Goal: Task Accomplishment & Management: Manage account settings

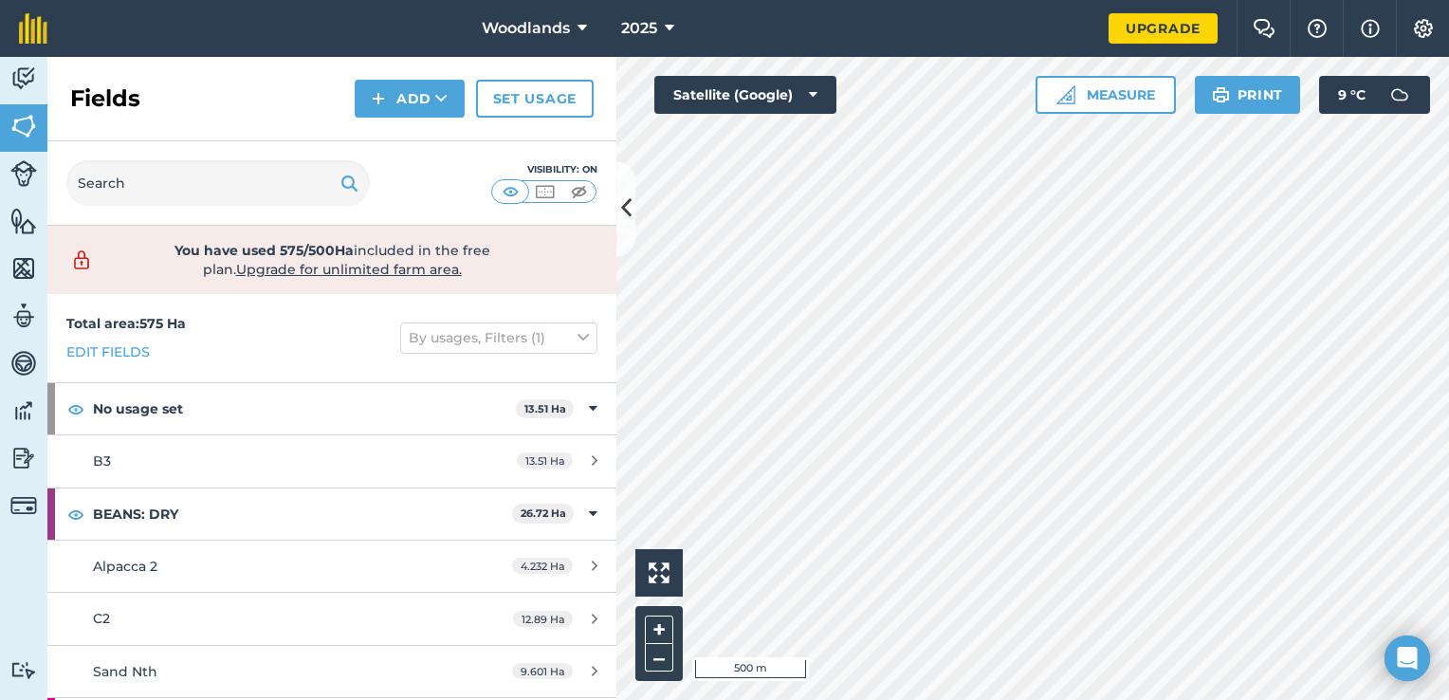
scroll to position [1566, 0]
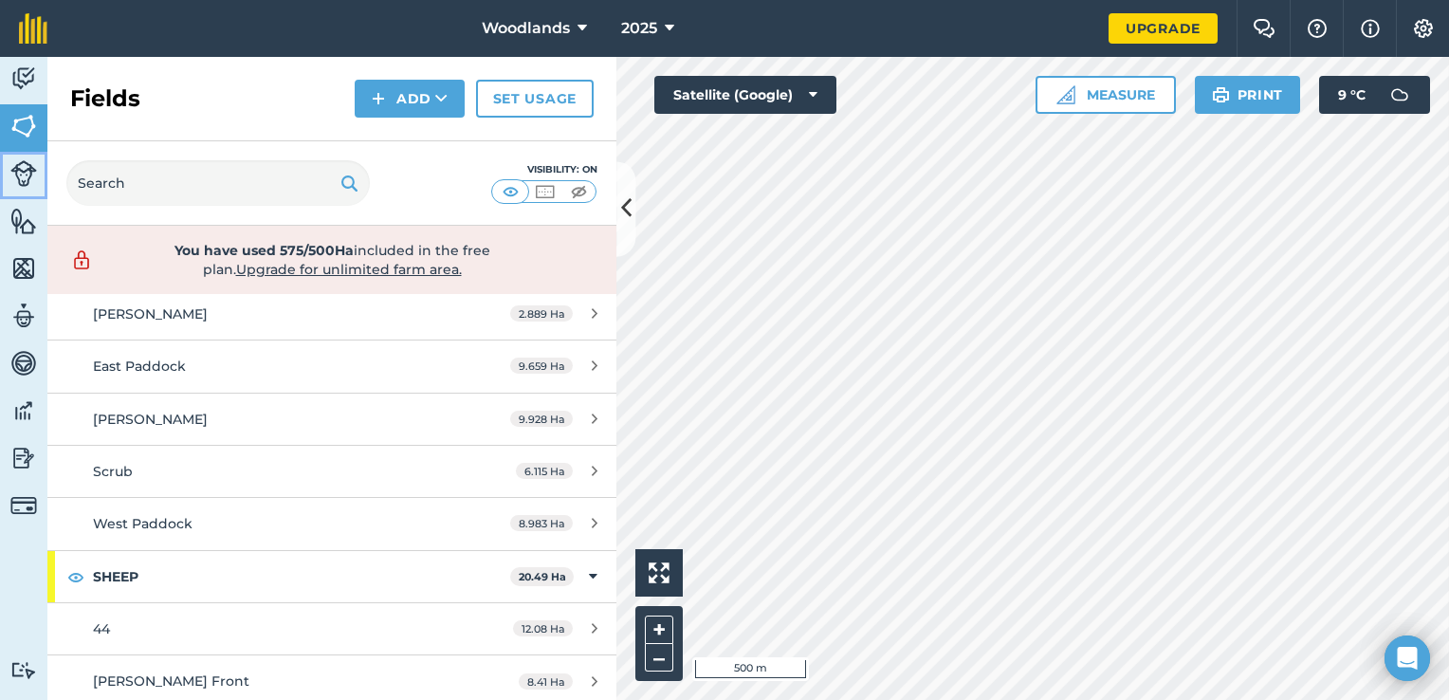
click at [21, 181] on img at bounding box center [23, 173] width 27 height 27
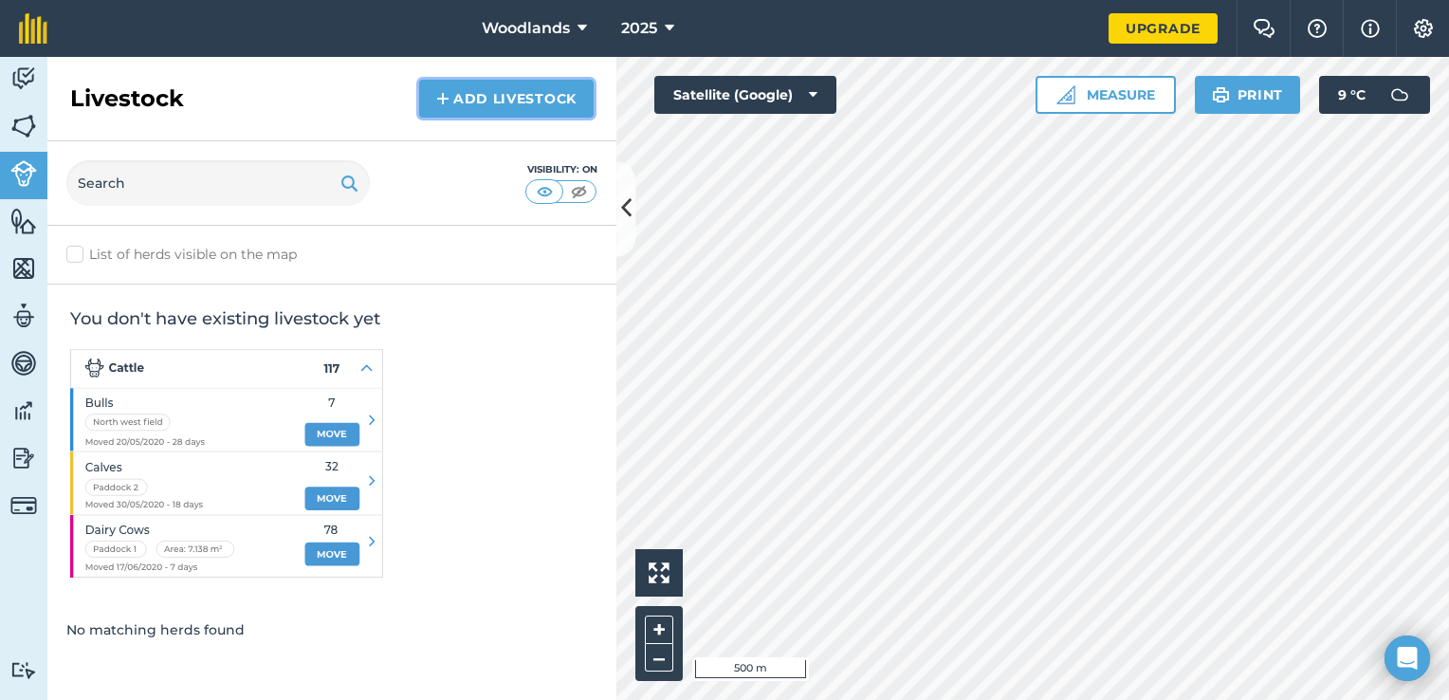
click at [511, 96] on link "Add Livestock" at bounding box center [506, 99] width 174 height 38
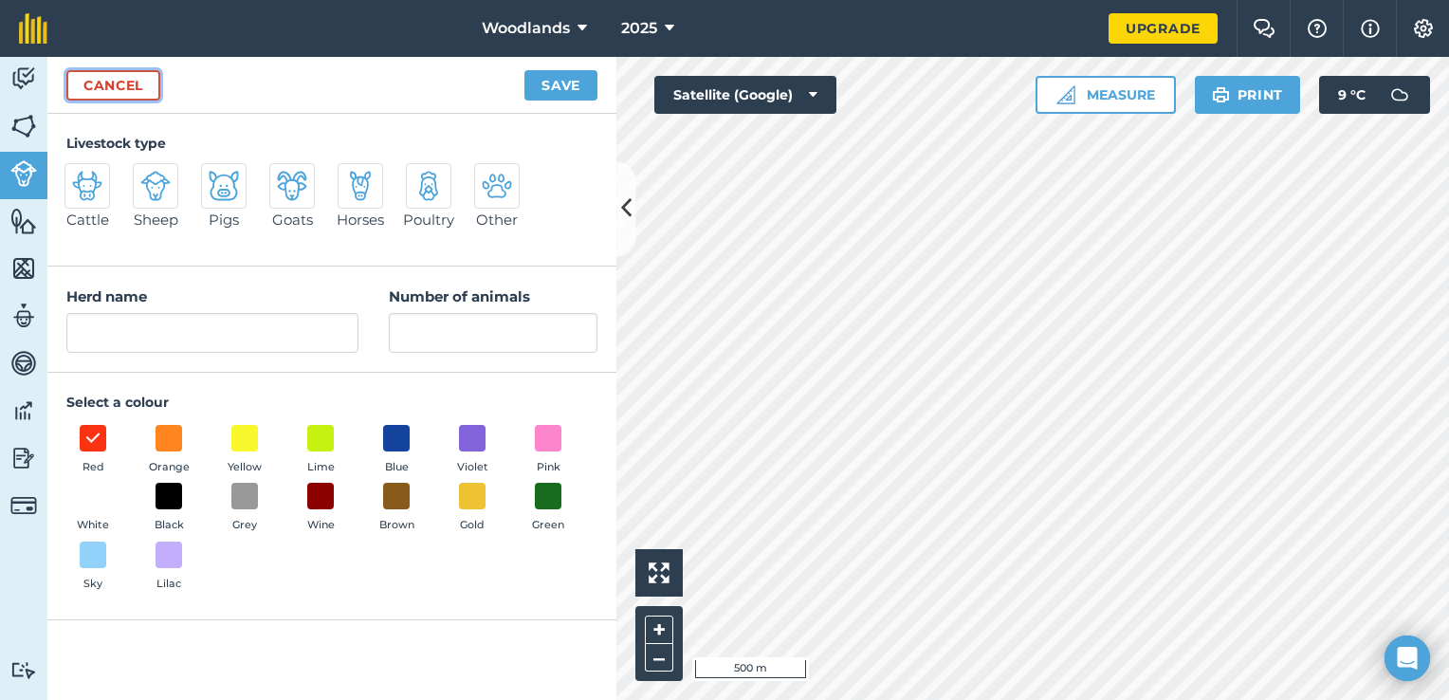
click at [127, 79] on link "Cancel" at bounding box center [113, 85] width 94 height 30
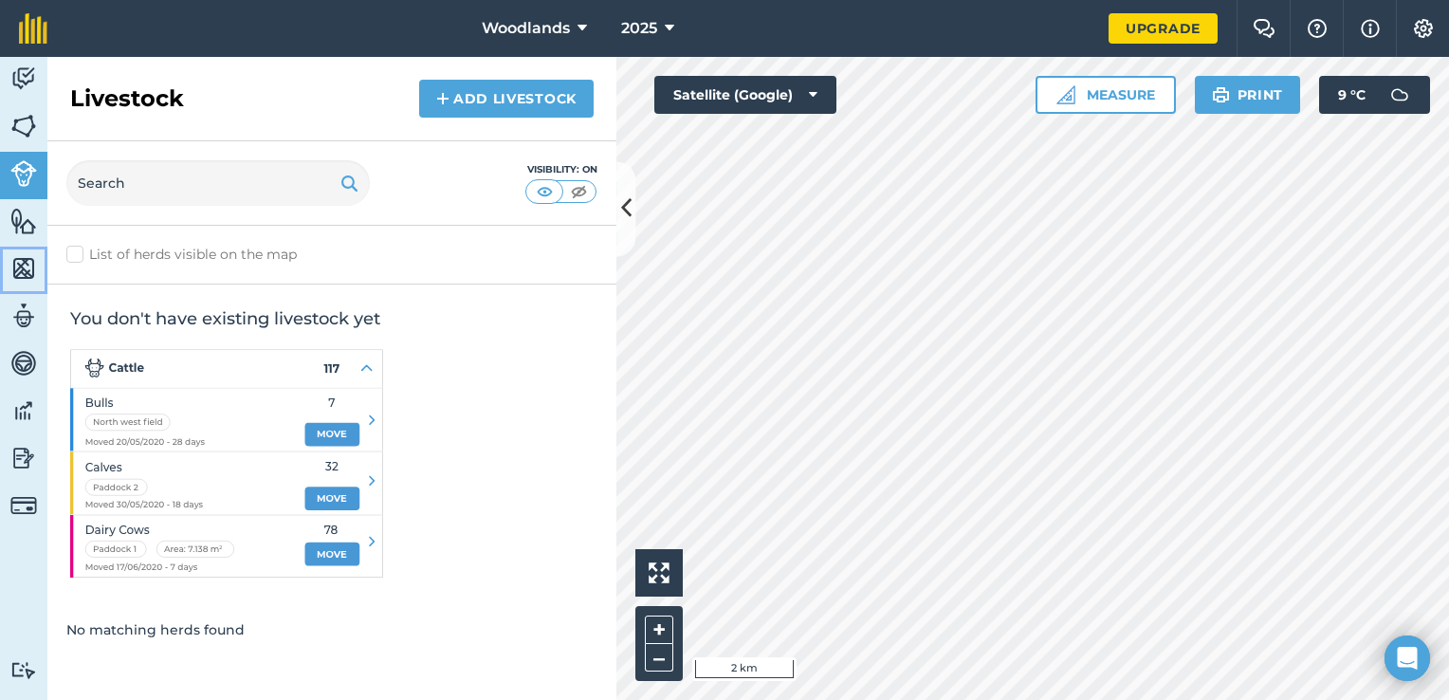
click at [25, 259] on img at bounding box center [23, 268] width 27 height 28
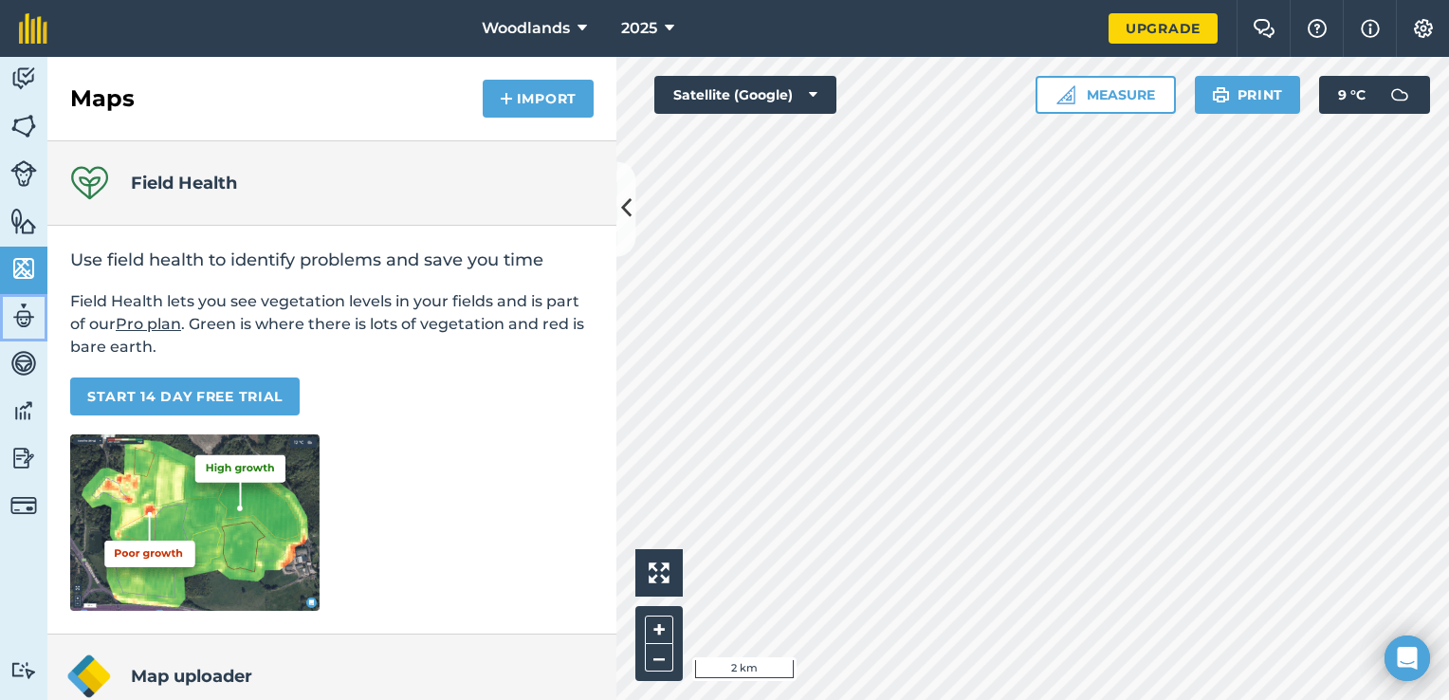
click at [27, 318] on img at bounding box center [23, 316] width 27 height 28
select select "MEMBER"
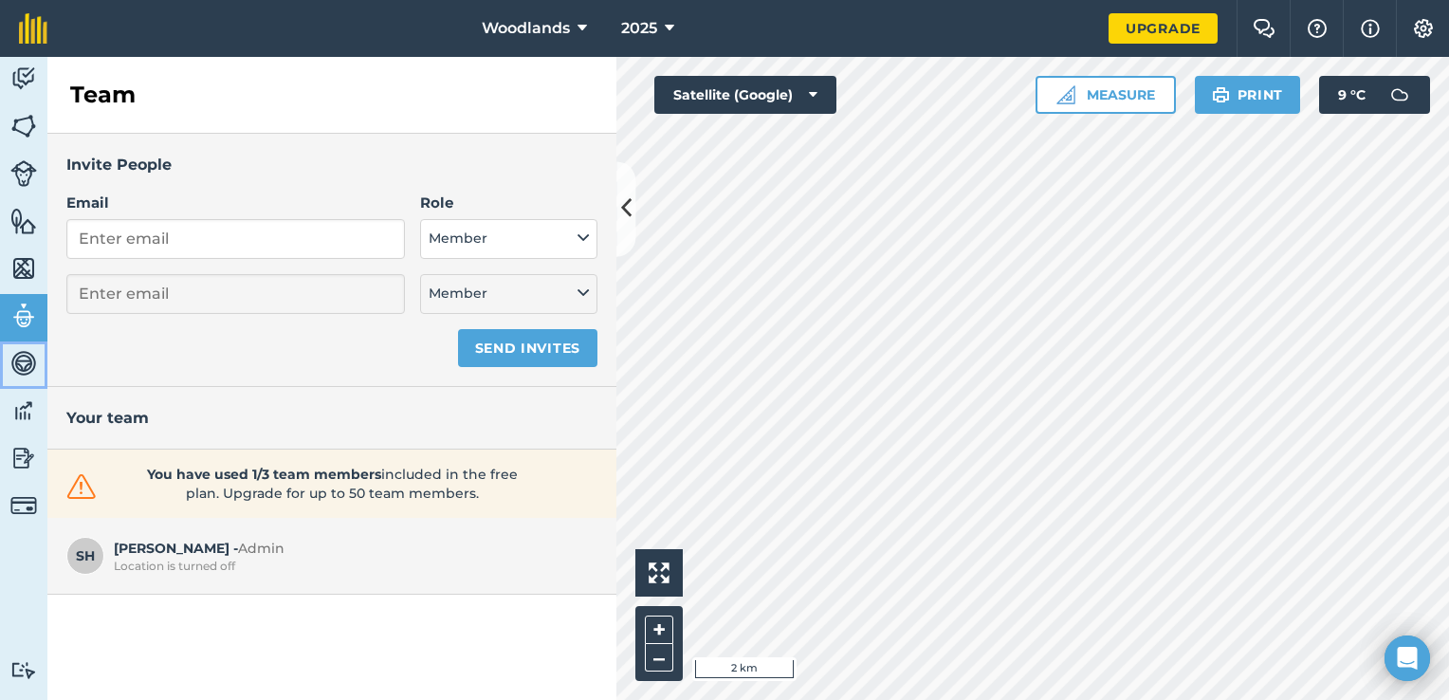
click at [30, 355] on img at bounding box center [23, 363] width 27 height 28
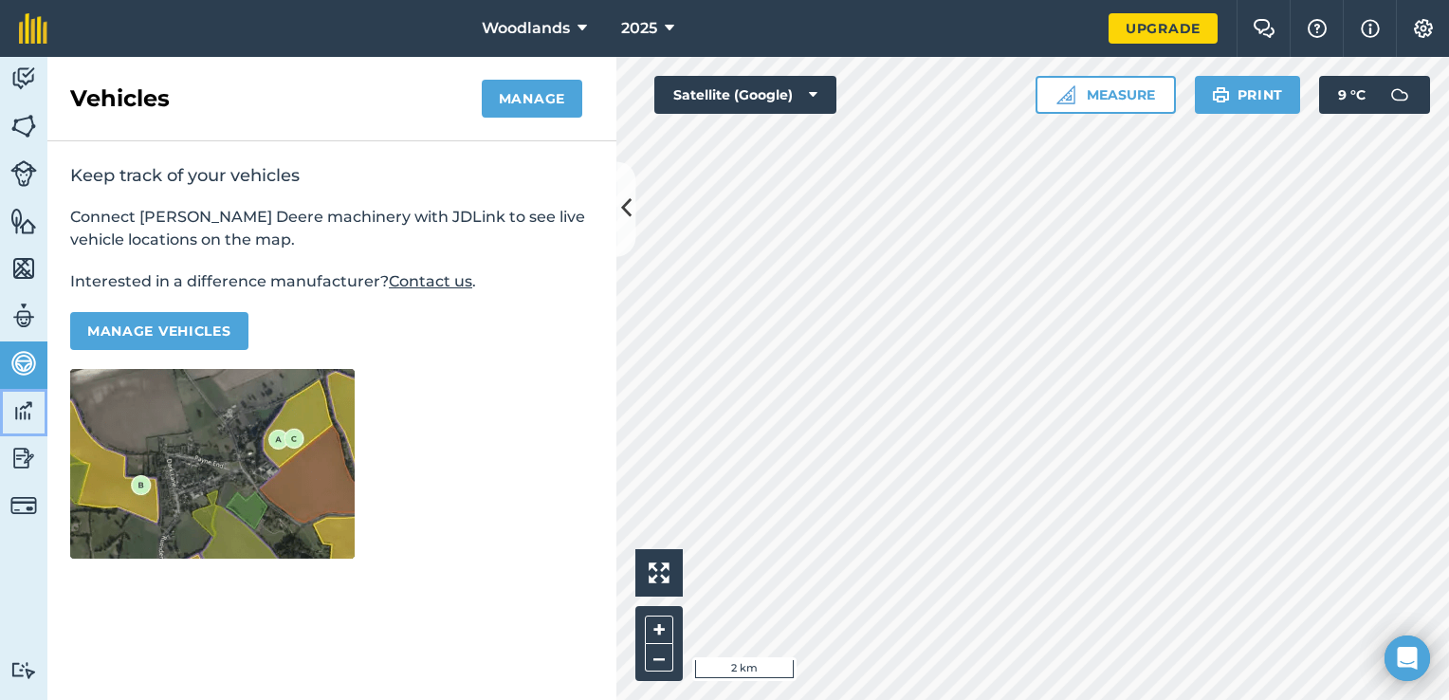
click at [22, 411] on img at bounding box center [23, 410] width 27 height 28
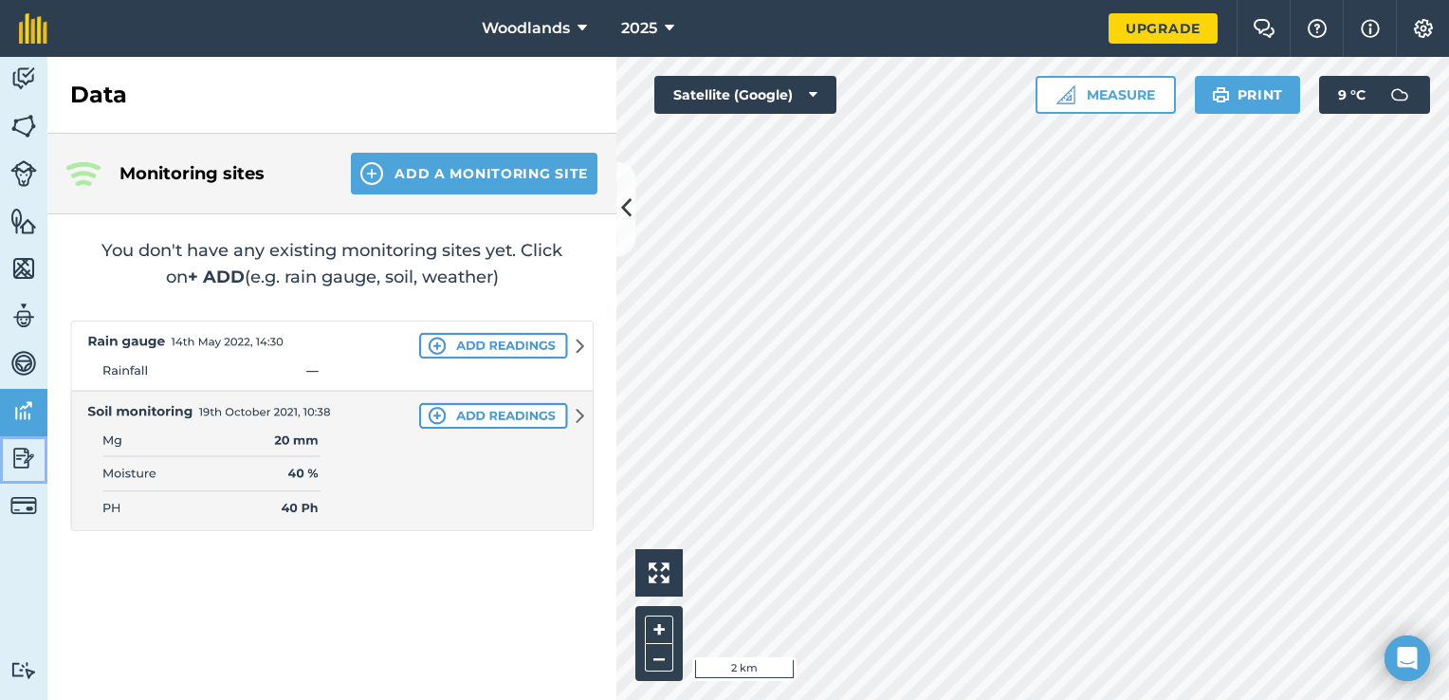
click at [21, 458] on img at bounding box center [23, 458] width 27 height 28
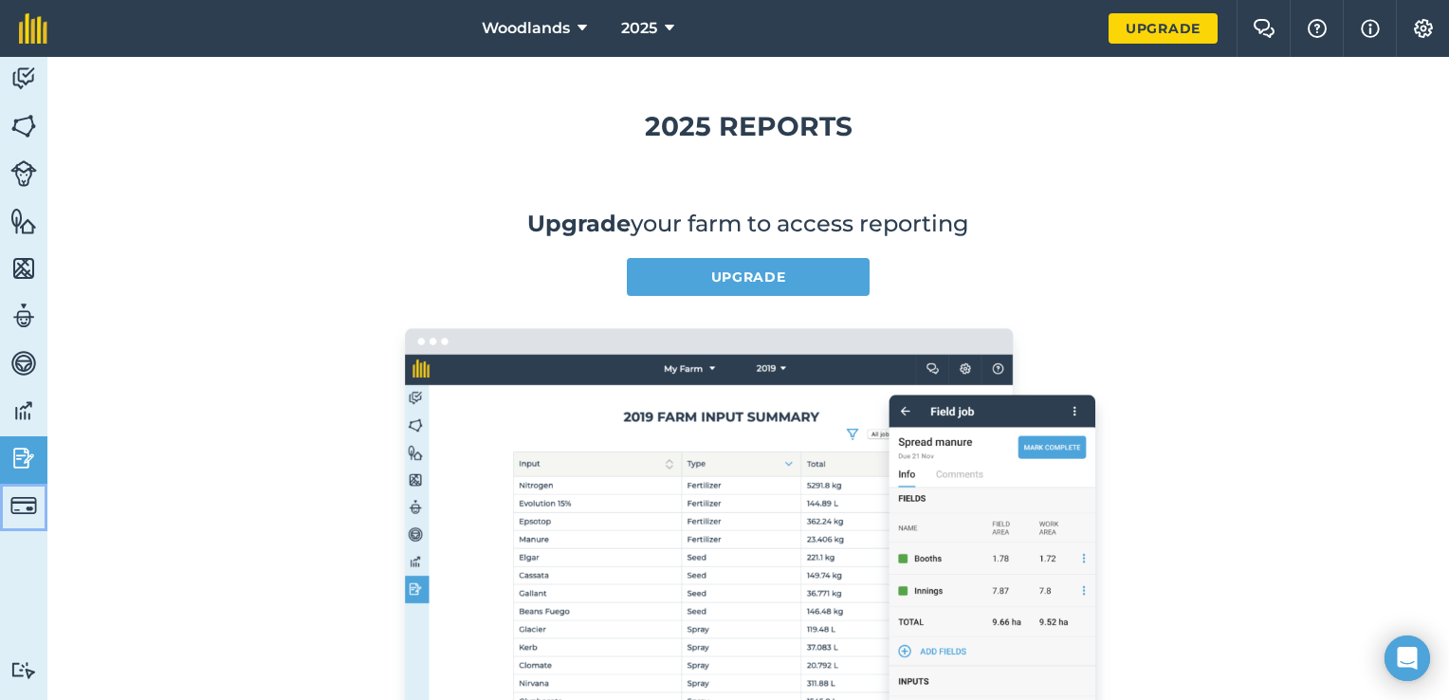
click at [27, 504] on img at bounding box center [23, 505] width 27 height 27
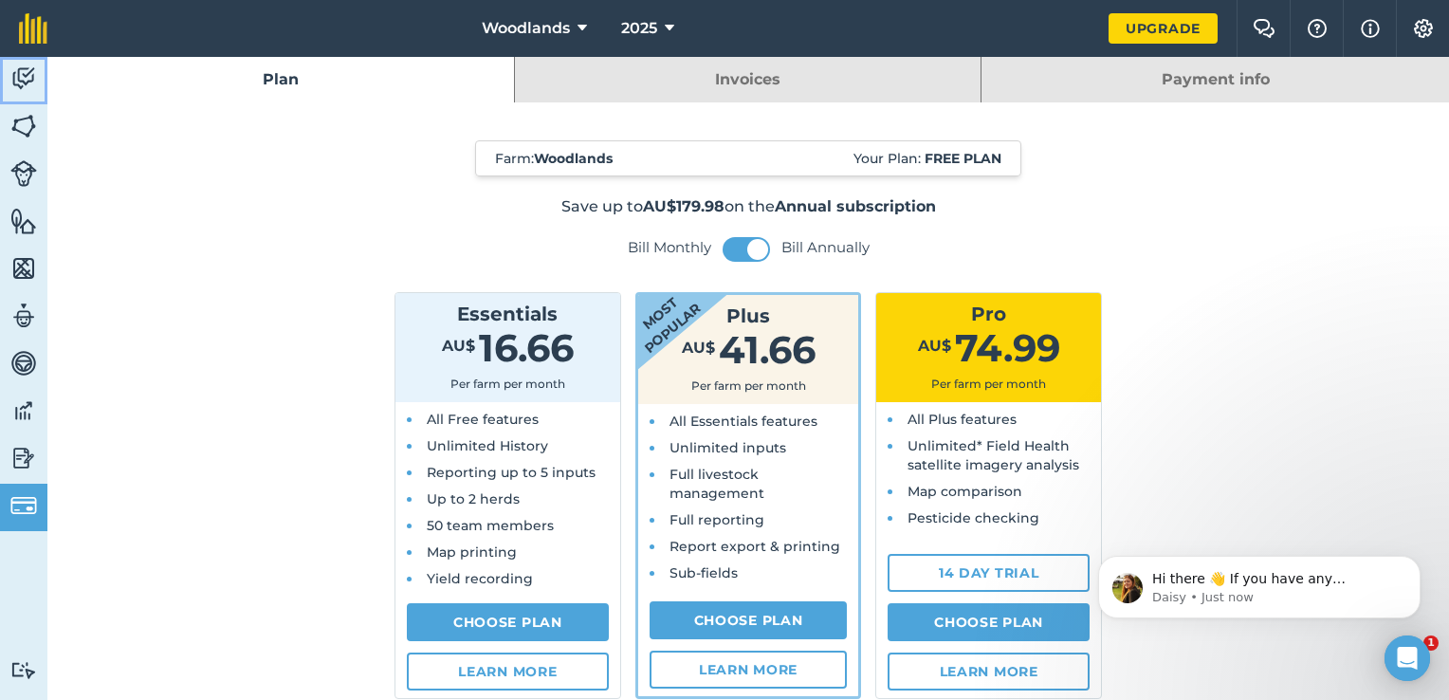
click at [27, 76] on img at bounding box center [23, 78] width 27 height 28
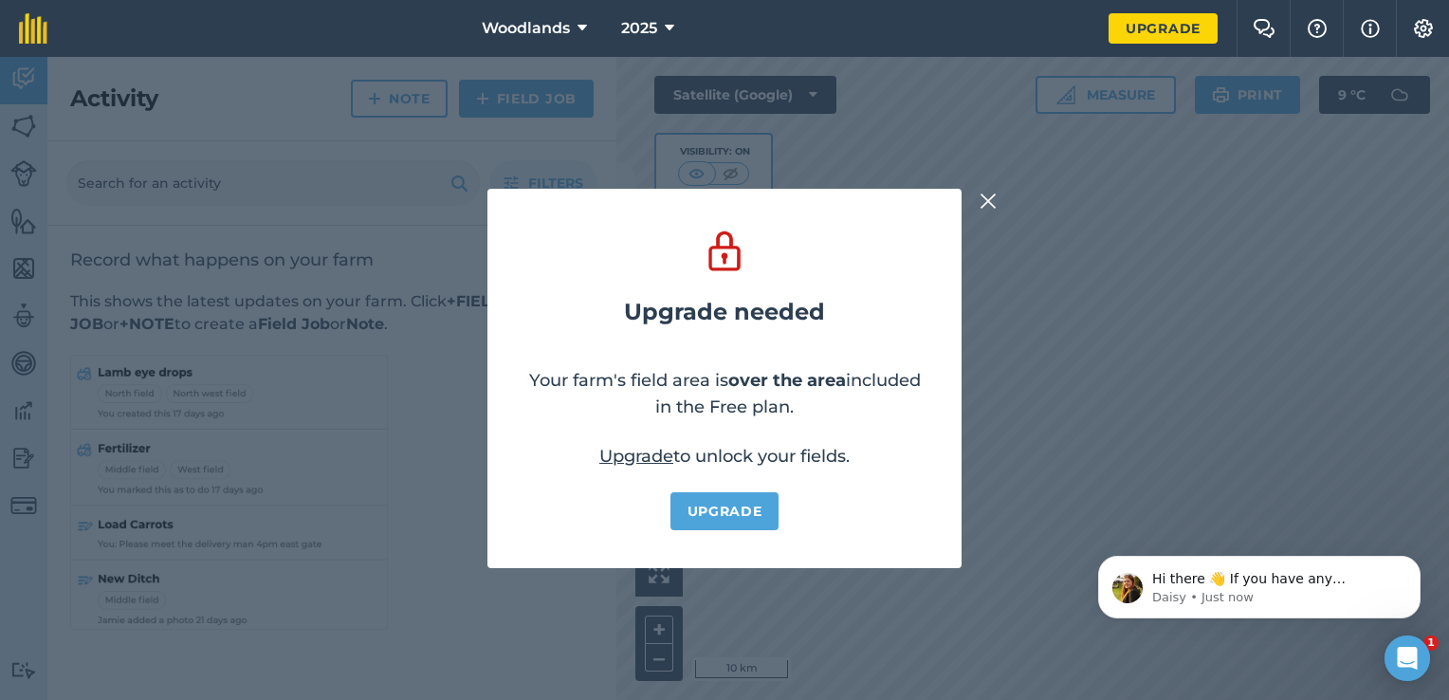
click at [975, 211] on div "Upgrade needed Your farm's field area is over the area included in the Free pla…" at bounding box center [724, 378] width 1449 height 643
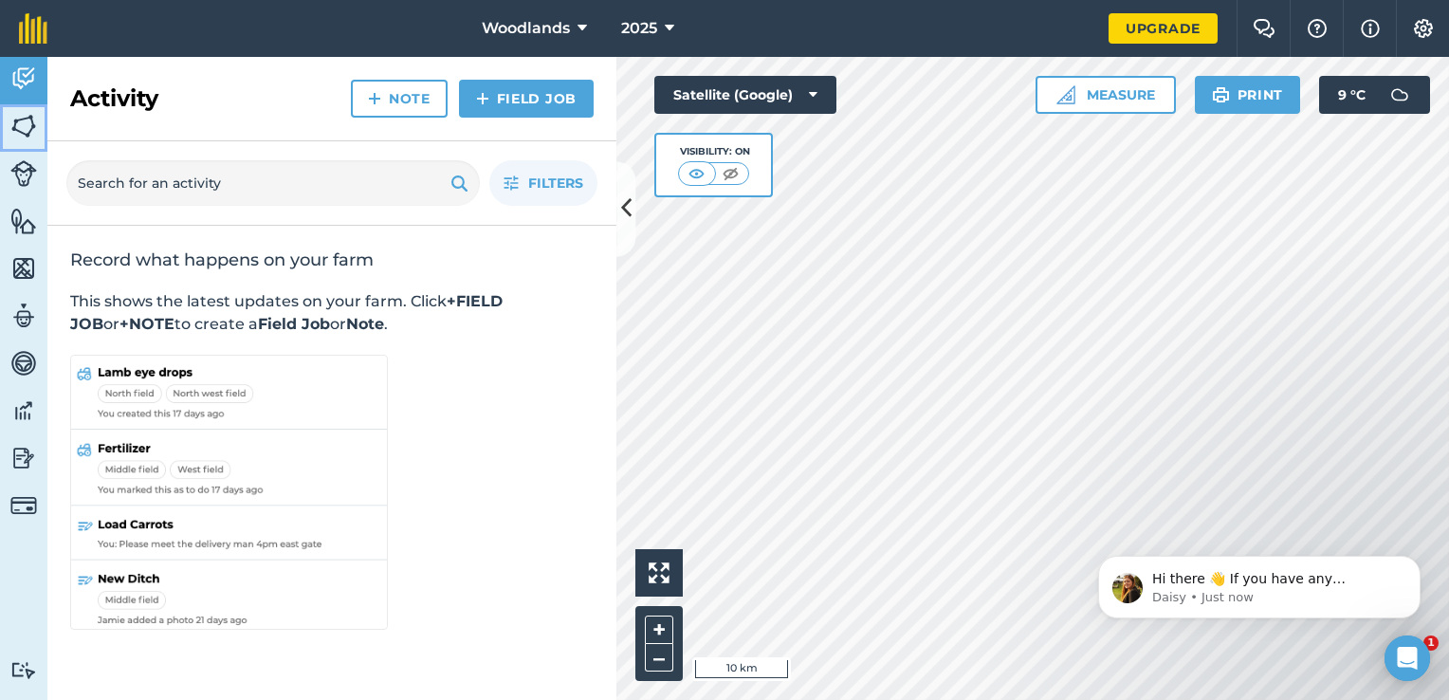
click at [28, 123] on img at bounding box center [23, 126] width 27 height 28
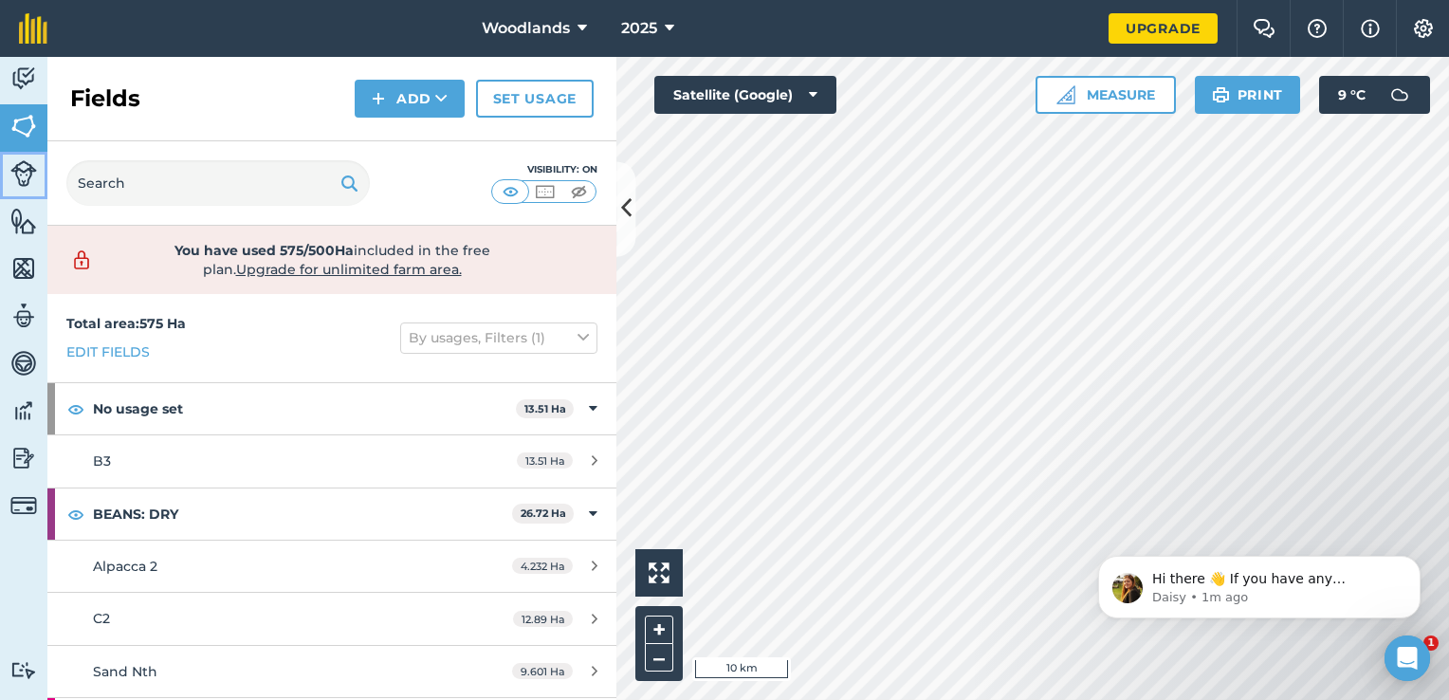
click at [23, 181] on img at bounding box center [23, 173] width 27 height 27
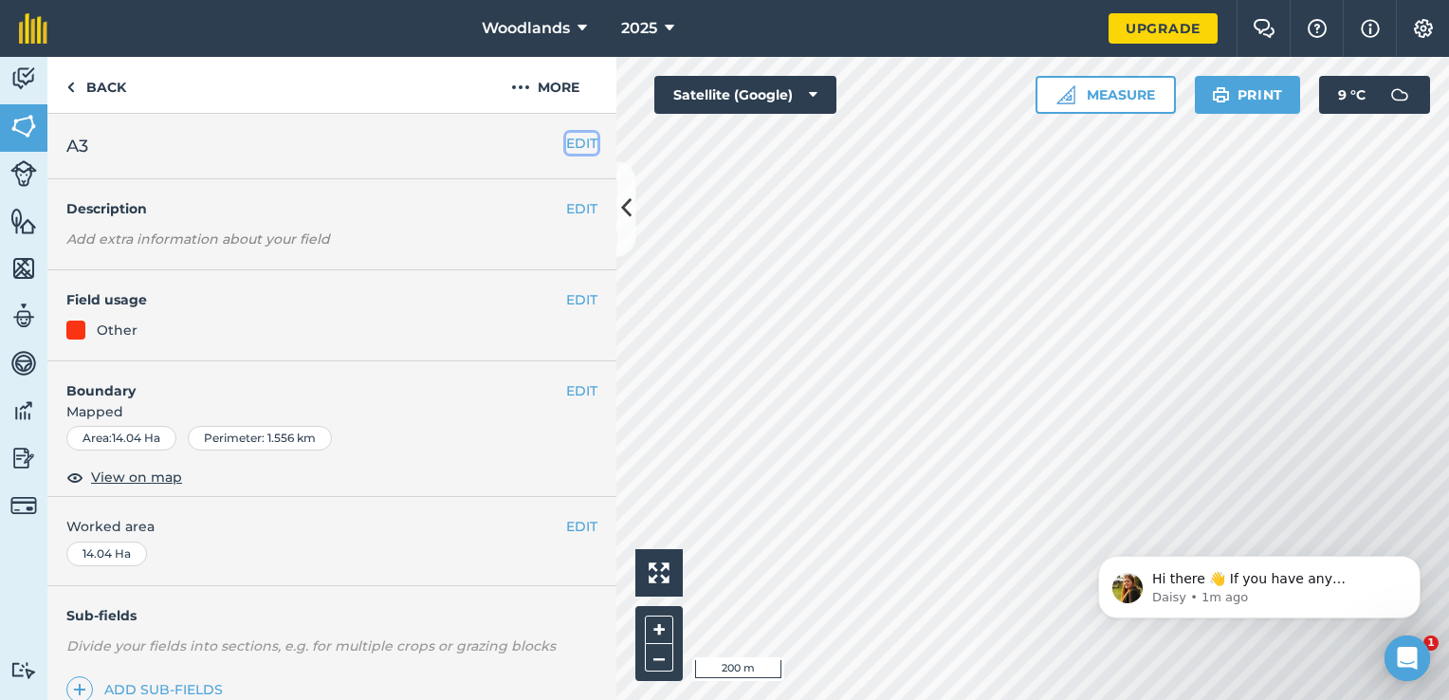
click at [566, 148] on button "EDIT" at bounding box center [581, 143] width 31 height 21
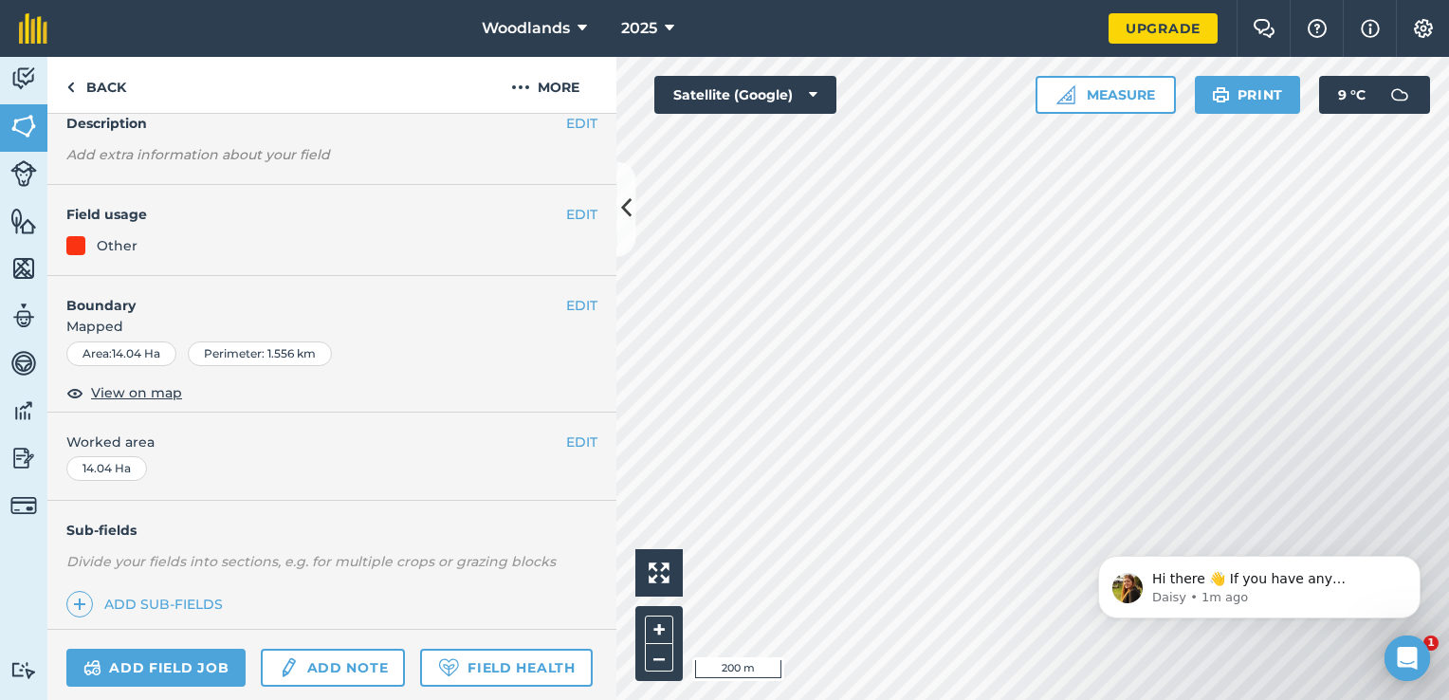
scroll to position [190, 0]
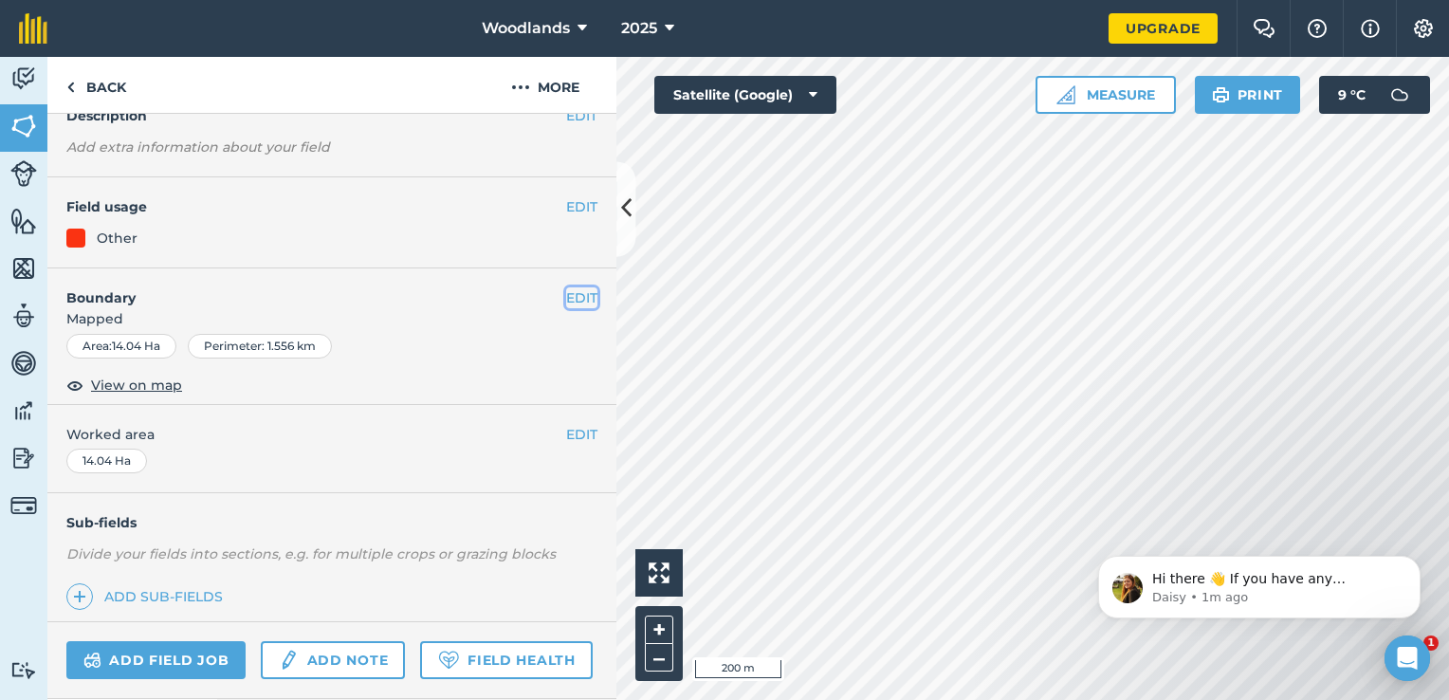
click at [577, 294] on button "EDIT" at bounding box center [581, 297] width 31 height 21
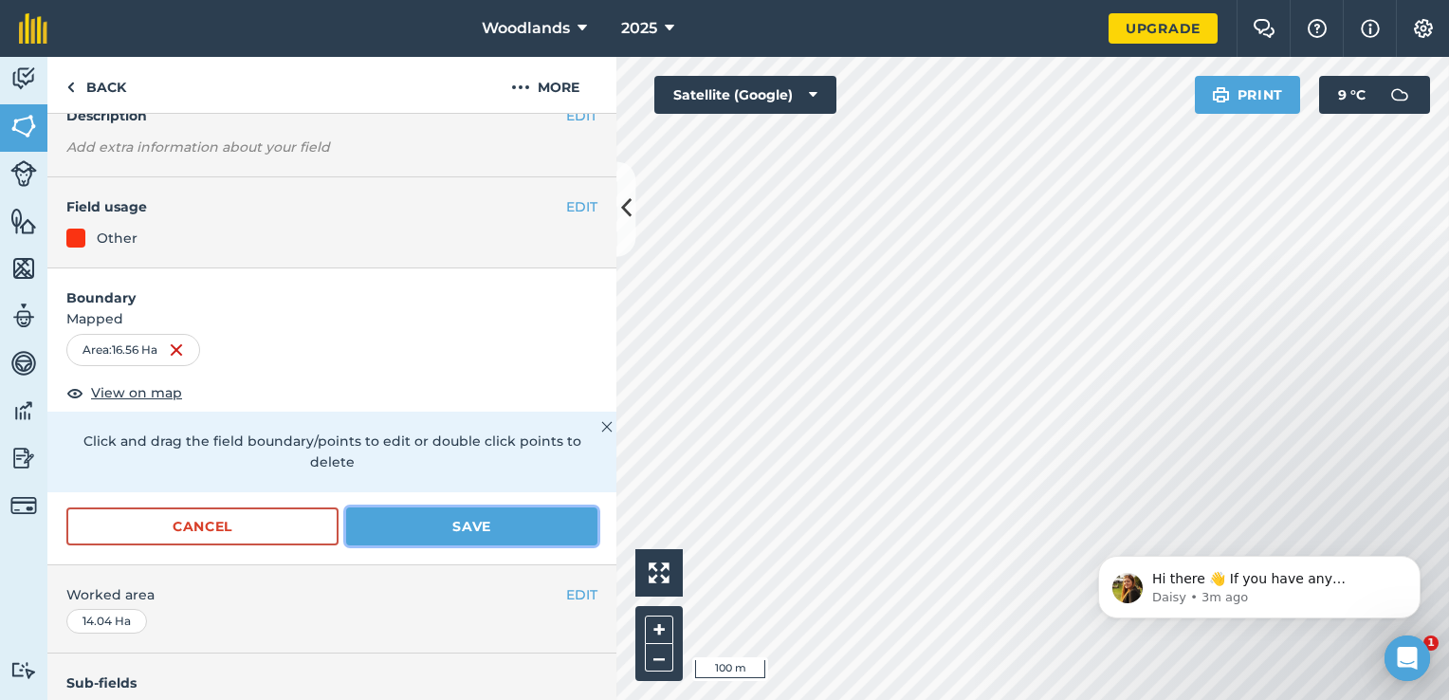
click at [474, 519] on button "Save" at bounding box center [471, 526] width 251 height 38
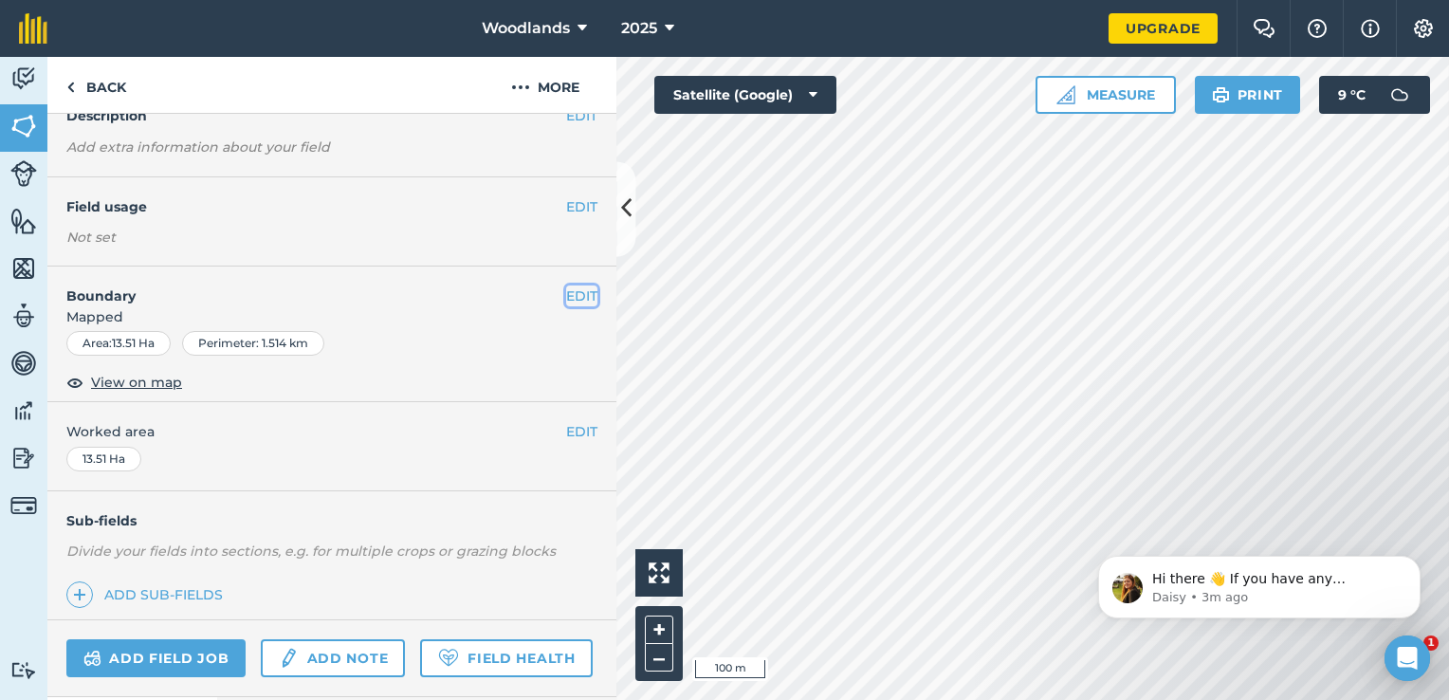
click at [576, 293] on button "EDIT" at bounding box center [581, 295] width 31 height 21
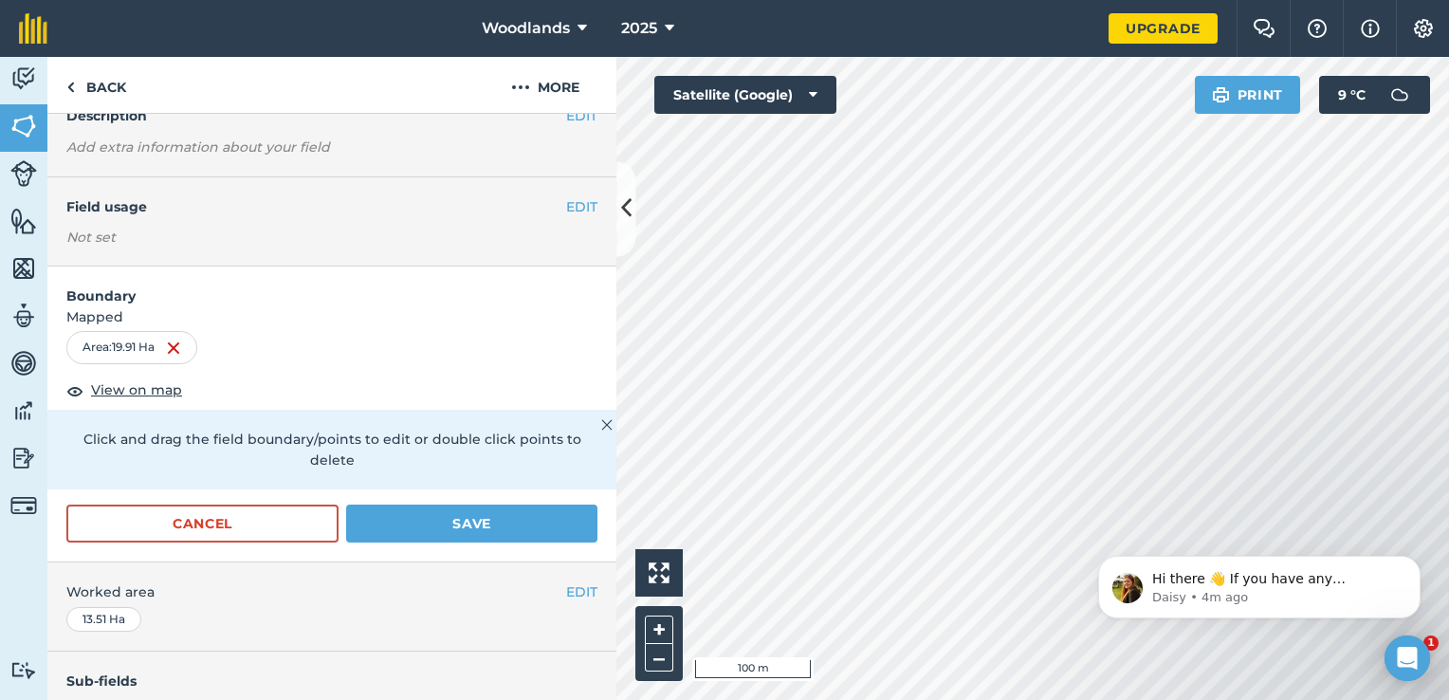
drag, startPoint x: 1090, startPoint y: 518, endPoint x: 1091, endPoint y: 370, distance: 147.9
click at [1091, 516] on html "Hi there 👋 If you have any questions about our pricing or which plan is right f…" at bounding box center [1259, 582] width 379 height 133
drag, startPoint x: 1089, startPoint y: 520, endPoint x: 1085, endPoint y: 394, distance: 126.2
click at [1085, 516] on html "Hi there 👋 If you have any questions about our pricing or which plan is right f…" at bounding box center [1259, 582] width 379 height 133
click at [458, 522] on button "Save" at bounding box center [471, 523] width 251 height 38
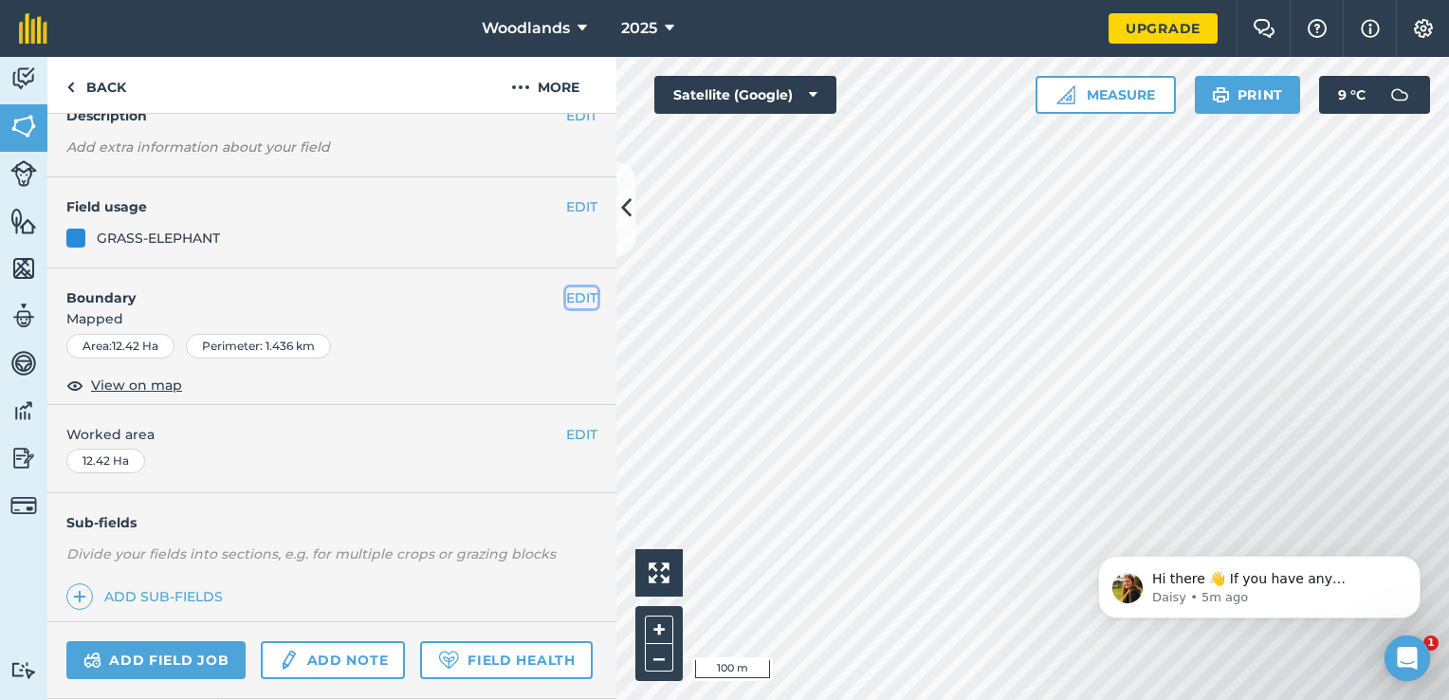
click at [575, 299] on button "EDIT" at bounding box center [581, 297] width 31 height 21
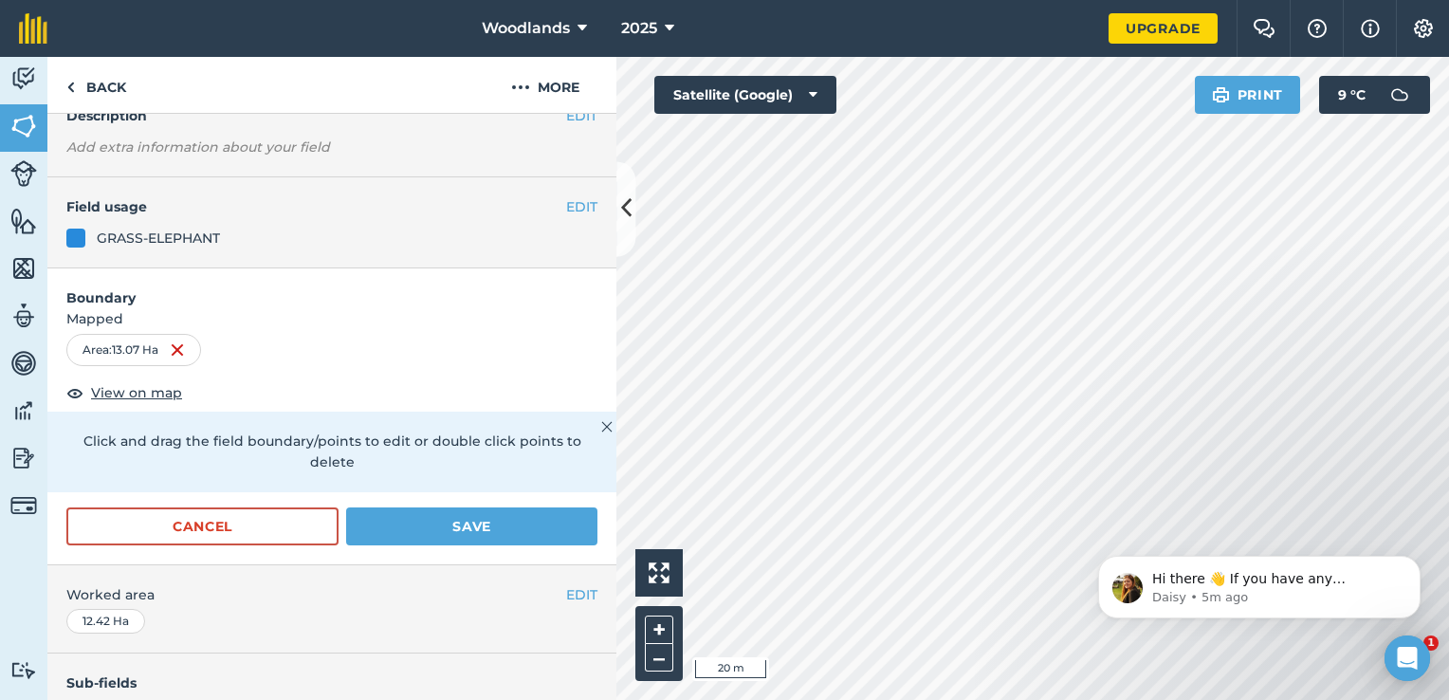
drag, startPoint x: 1163, startPoint y: 622, endPoint x: 1204, endPoint y: 338, distance: 287.4
click at [1204, 516] on html "Hi there 👋 If you have any questions about our pricing or which plan is right f…" at bounding box center [1259, 582] width 379 height 133
click at [1212, 103] on div "Hello i 50 m + – Satellite (Google) Print 9 ° C" at bounding box center [1032, 378] width 833 height 643
click at [1448, 393] on html "Woodlands 2025 Upgrade Farm Chat Help Info Settings Map printing is not availab…" at bounding box center [724, 350] width 1449 height 700
click at [760, 85] on div "Hello i 100 m + – Satellite (Google) Print 9 ° C" at bounding box center [1032, 378] width 833 height 643
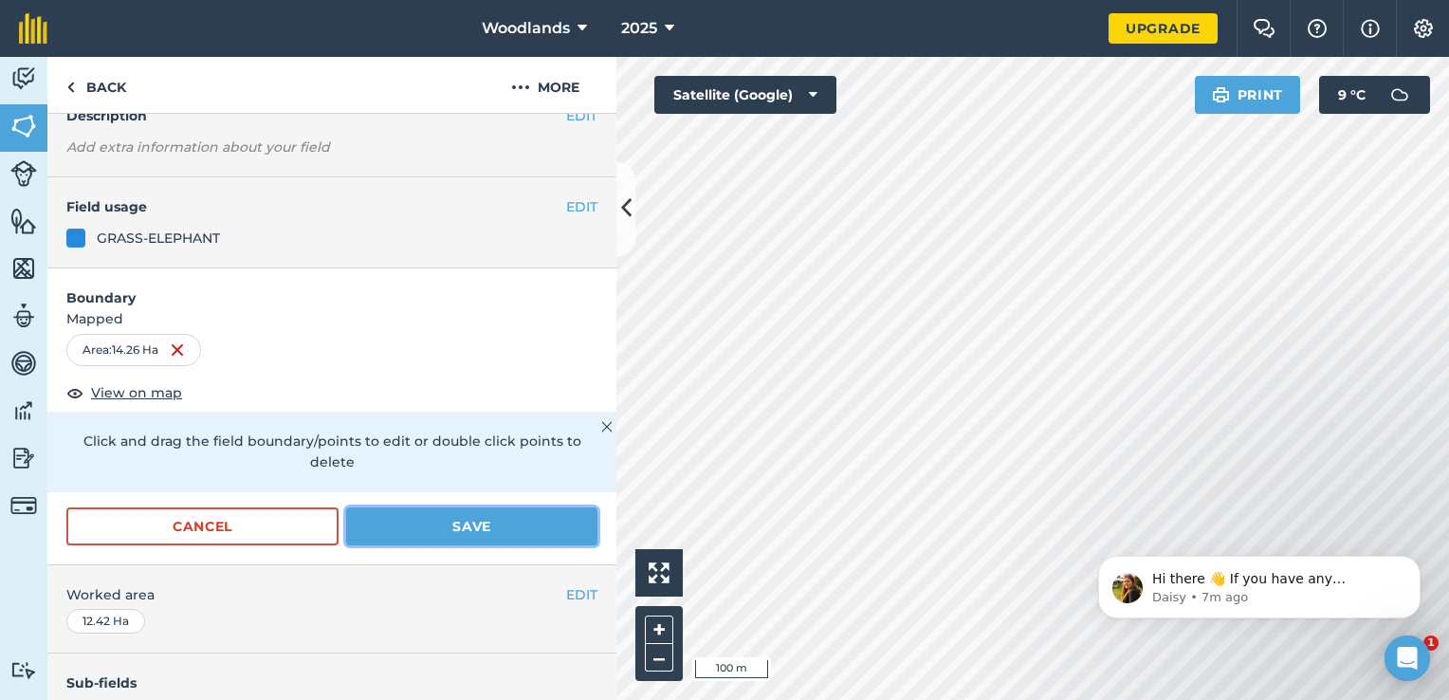
click at [432, 516] on button "Save" at bounding box center [471, 526] width 251 height 38
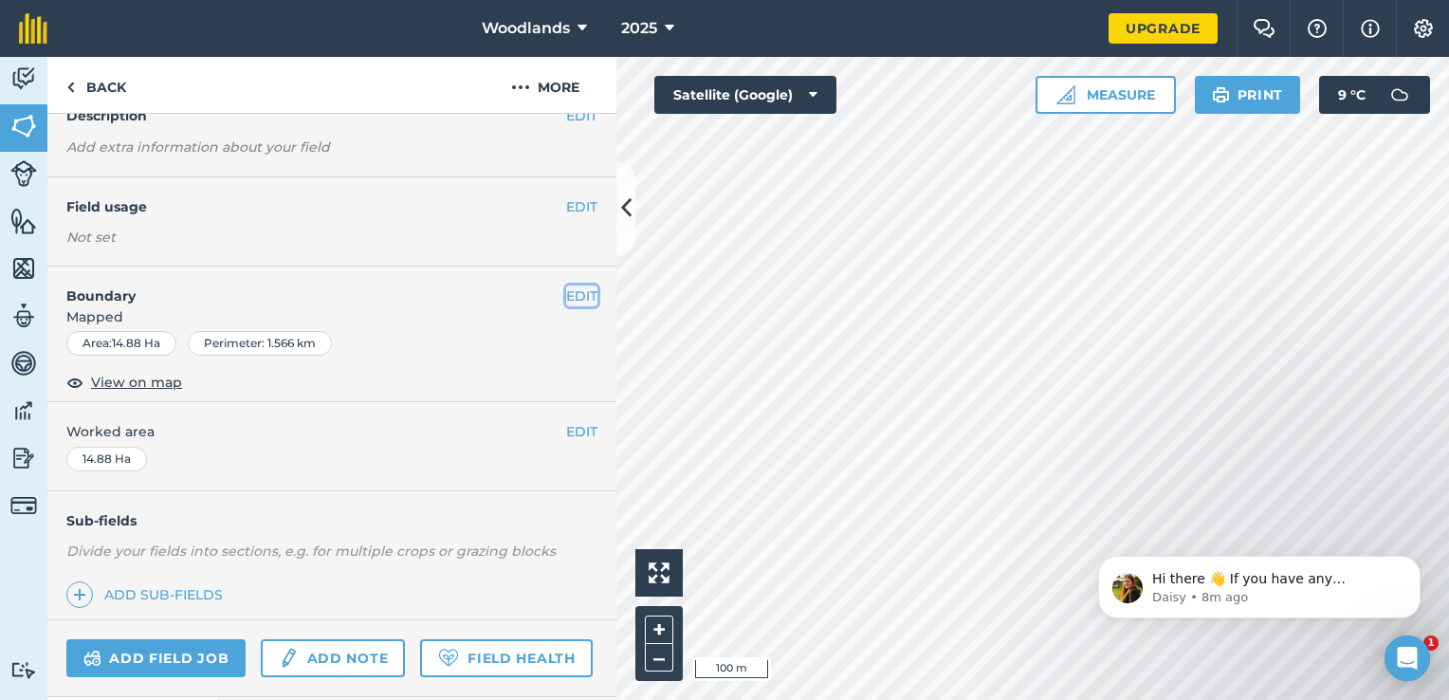
click at [573, 293] on button "EDIT" at bounding box center [581, 295] width 31 height 21
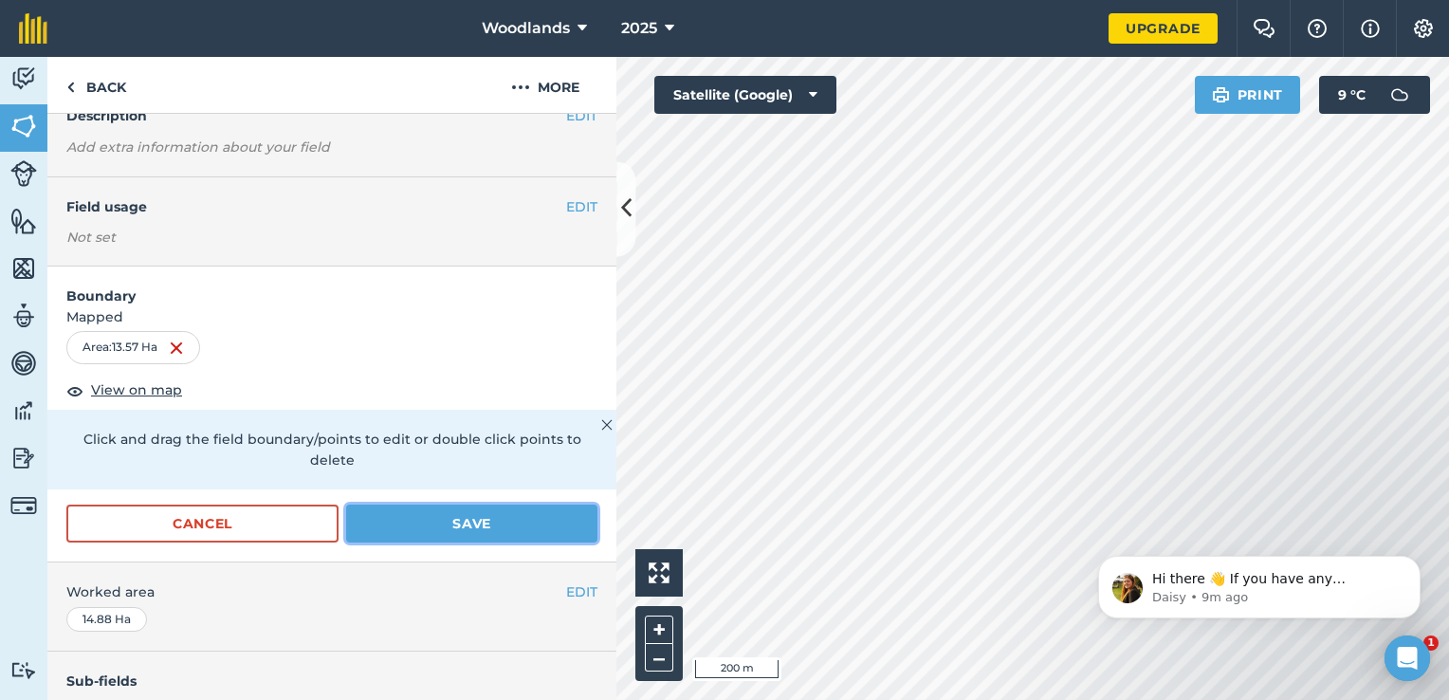
click at [469, 516] on button "Save" at bounding box center [471, 523] width 251 height 38
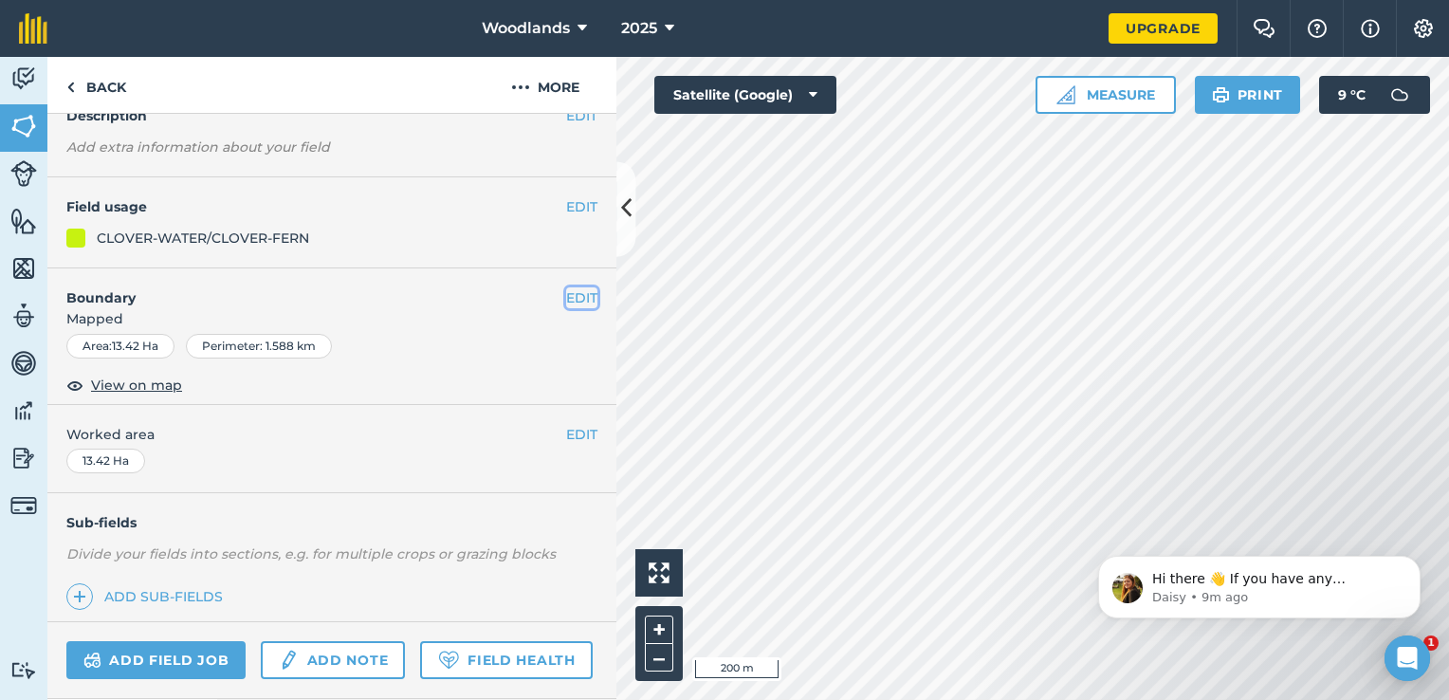
click at [569, 295] on button "EDIT" at bounding box center [581, 297] width 31 height 21
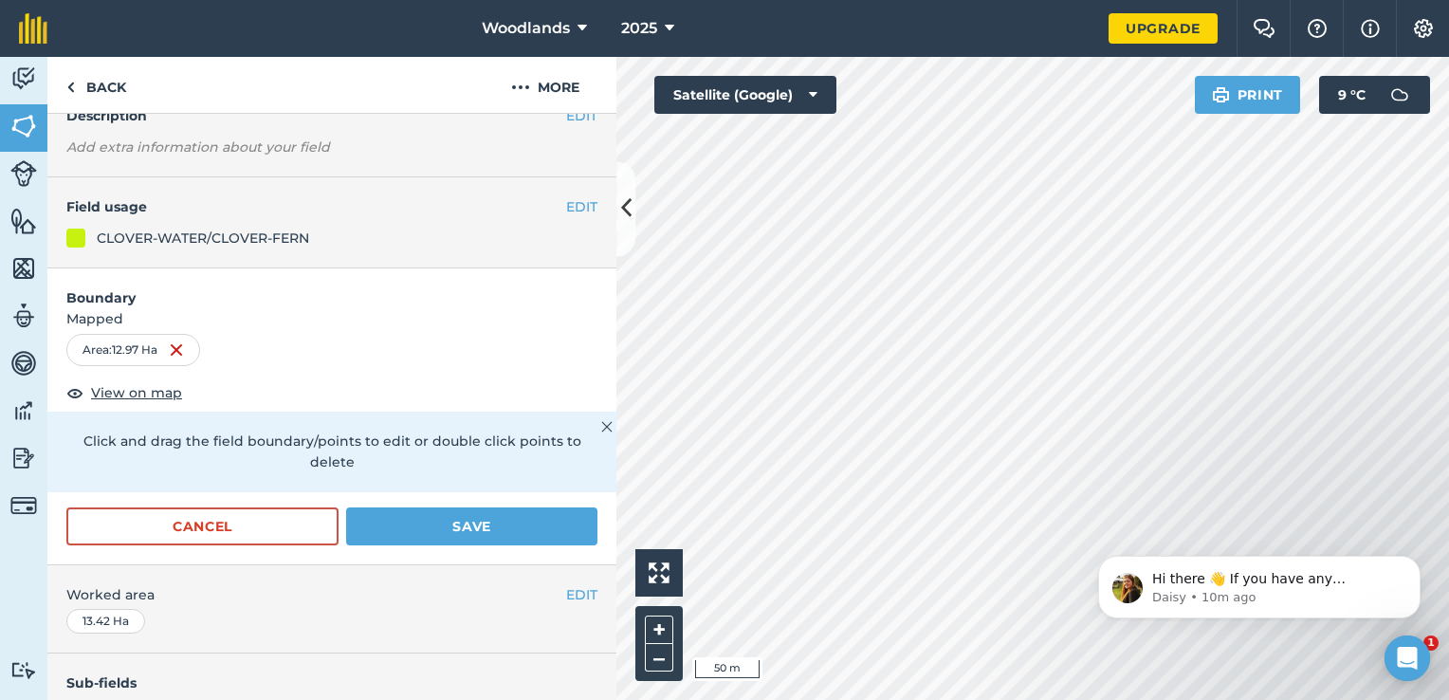
click at [586, 119] on div "Activity Fields Livestock Features Maps Team Vehicles Data Reporting Billing Tu…" at bounding box center [724, 378] width 1449 height 643
click at [486, 528] on button "Save" at bounding box center [471, 526] width 251 height 38
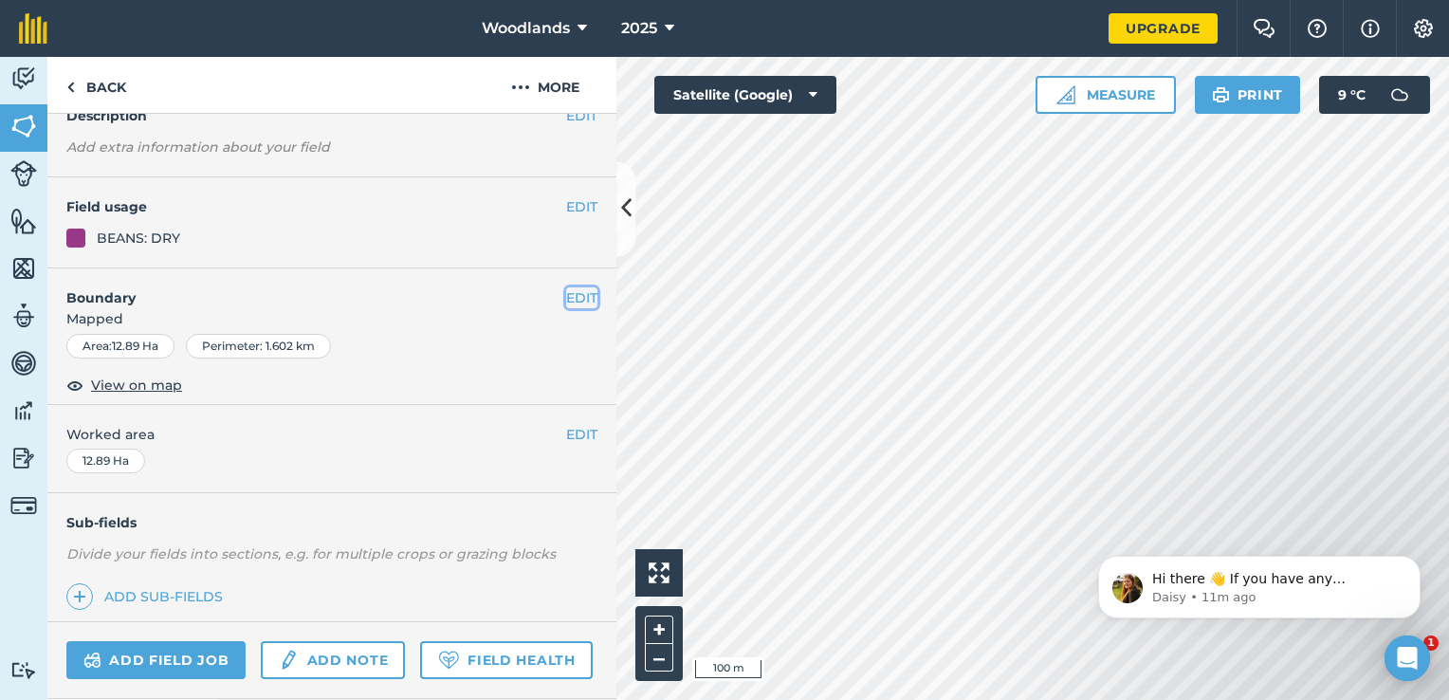
click at [569, 298] on button "EDIT" at bounding box center [581, 297] width 31 height 21
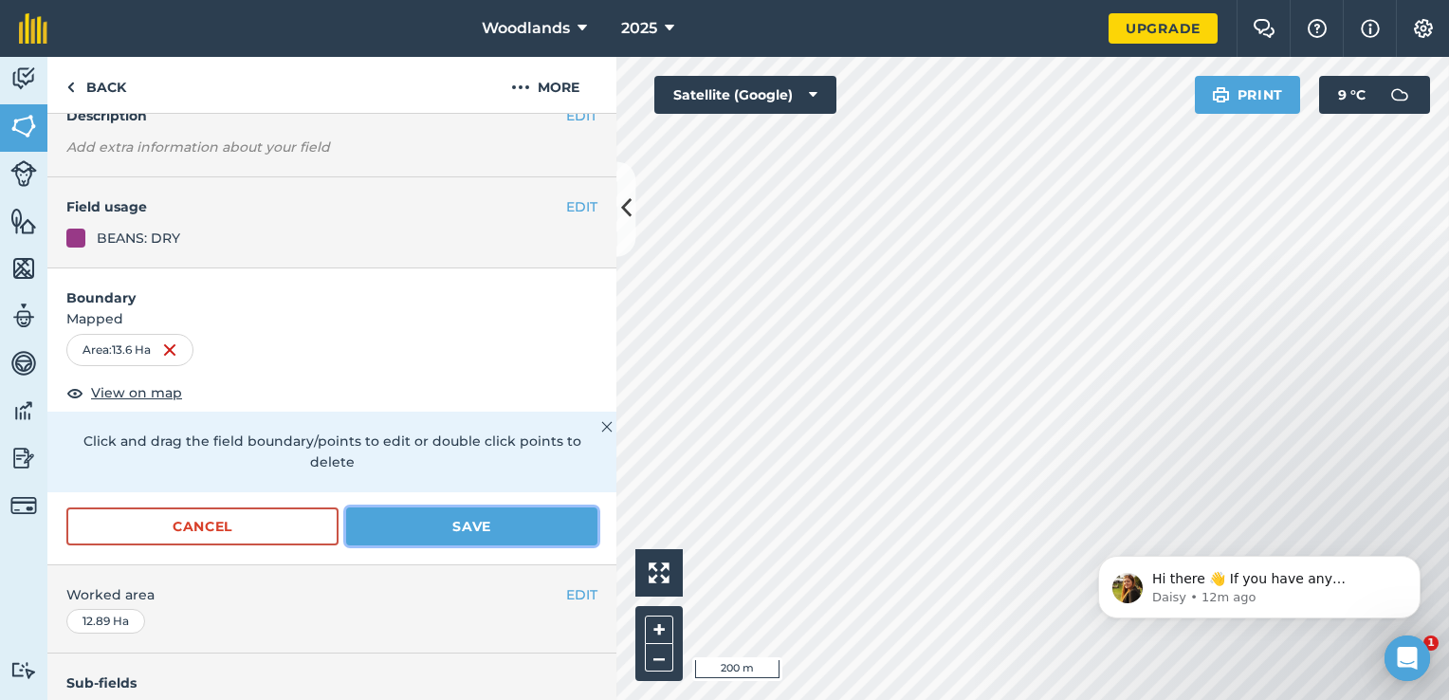
click at [489, 528] on button "Save" at bounding box center [471, 526] width 251 height 38
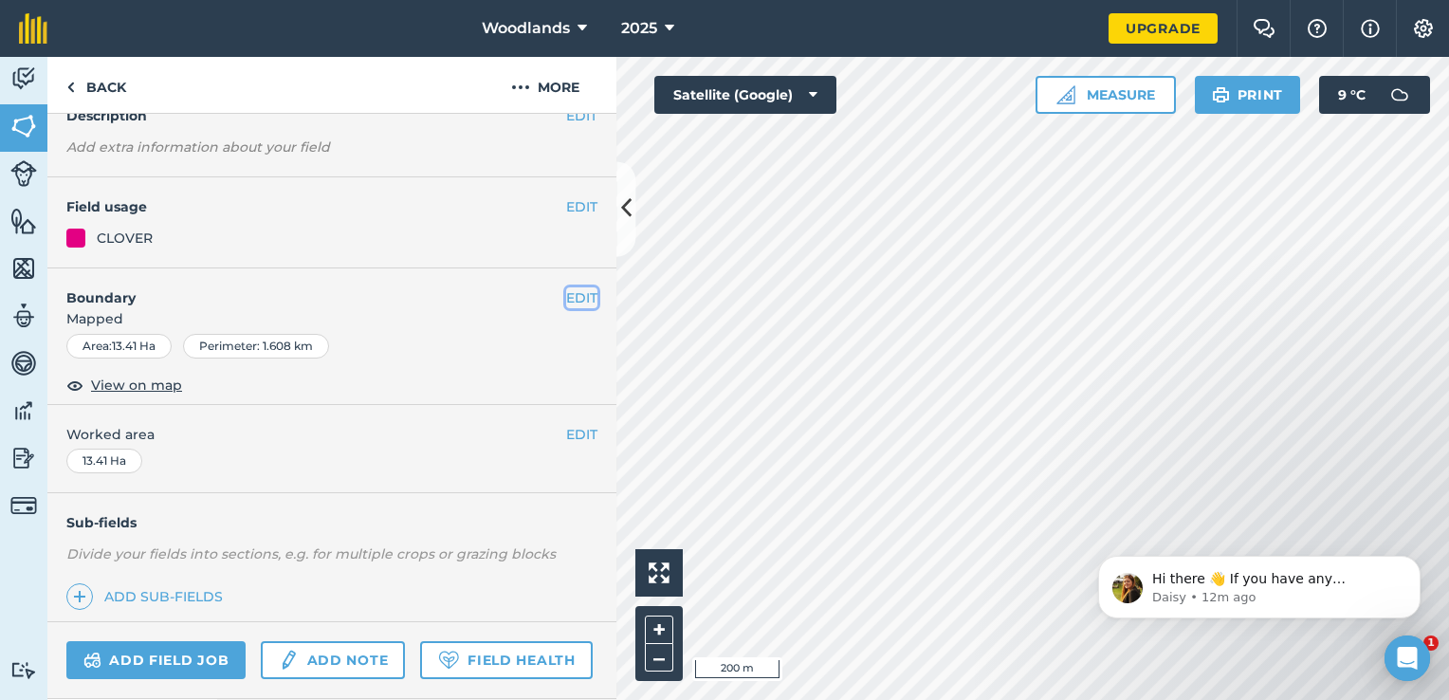
click at [572, 297] on button "EDIT" at bounding box center [581, 297] width 31 height 21
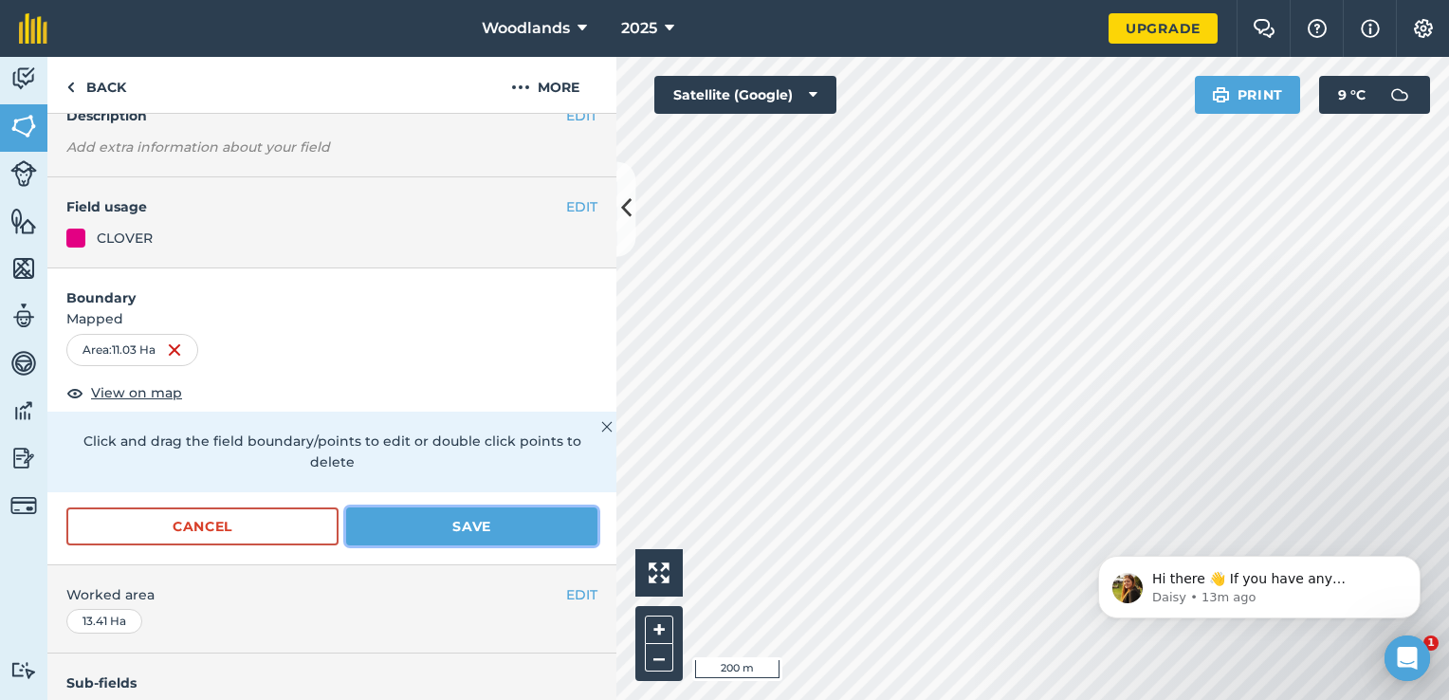
click at [418, 525] on button "Save" at bounding box center [471, 526] width 251 height 38
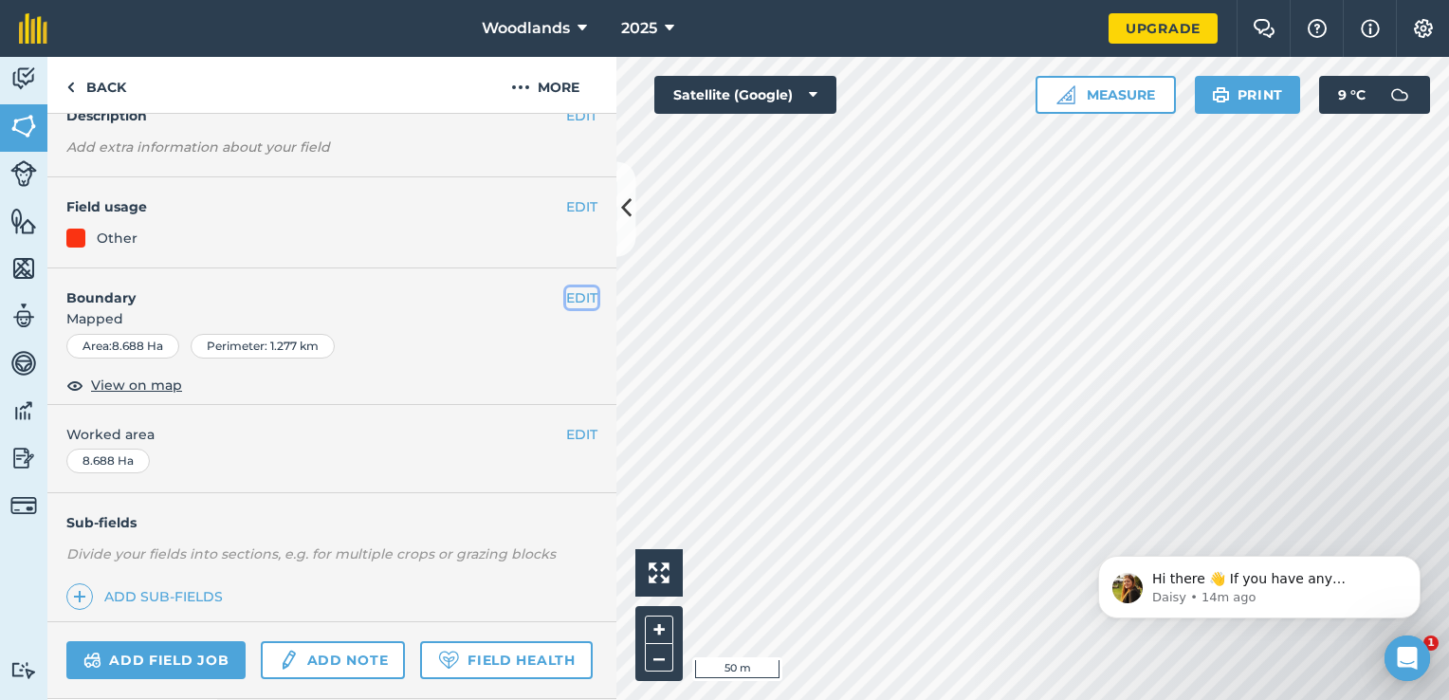
click at [566, 298] on button "EDIT" at bounding box center [581, 297] width 31 height 21
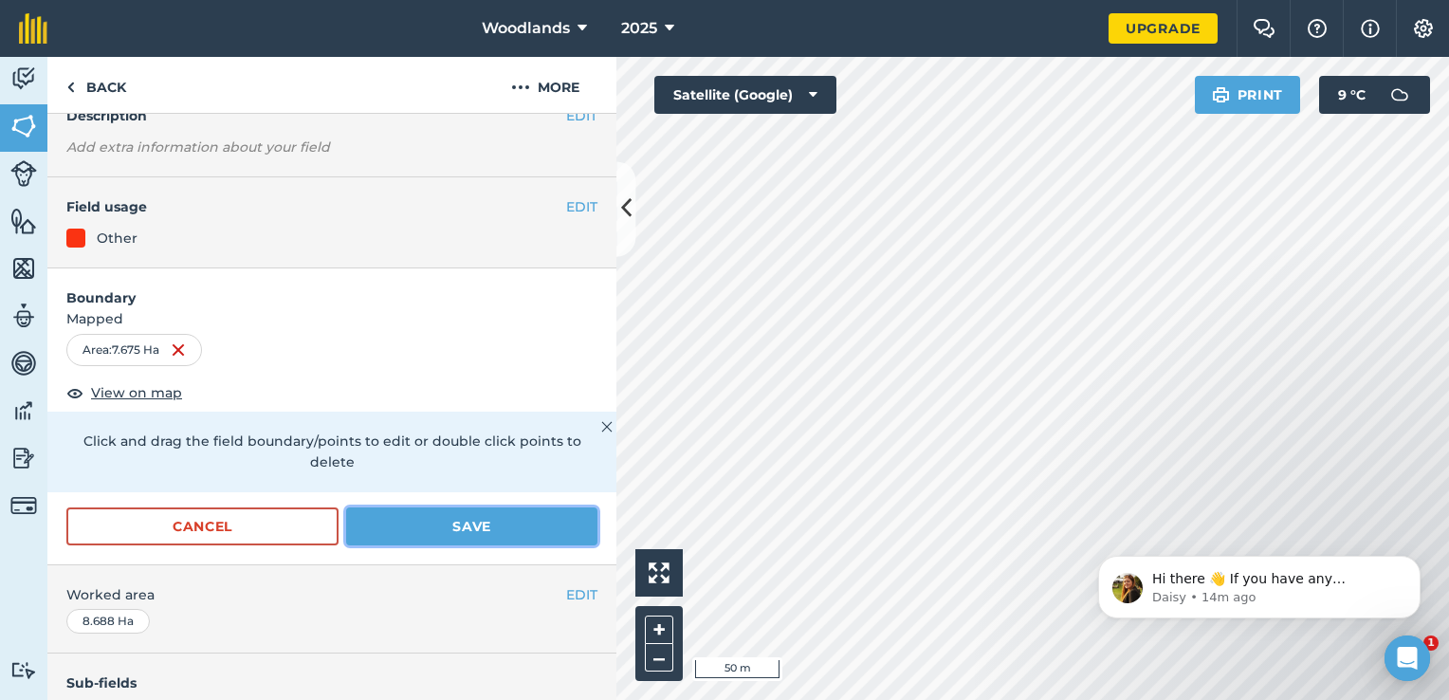
click at [427, 526] on button "Save" at bounding box center [471, 526] width 251 height 38
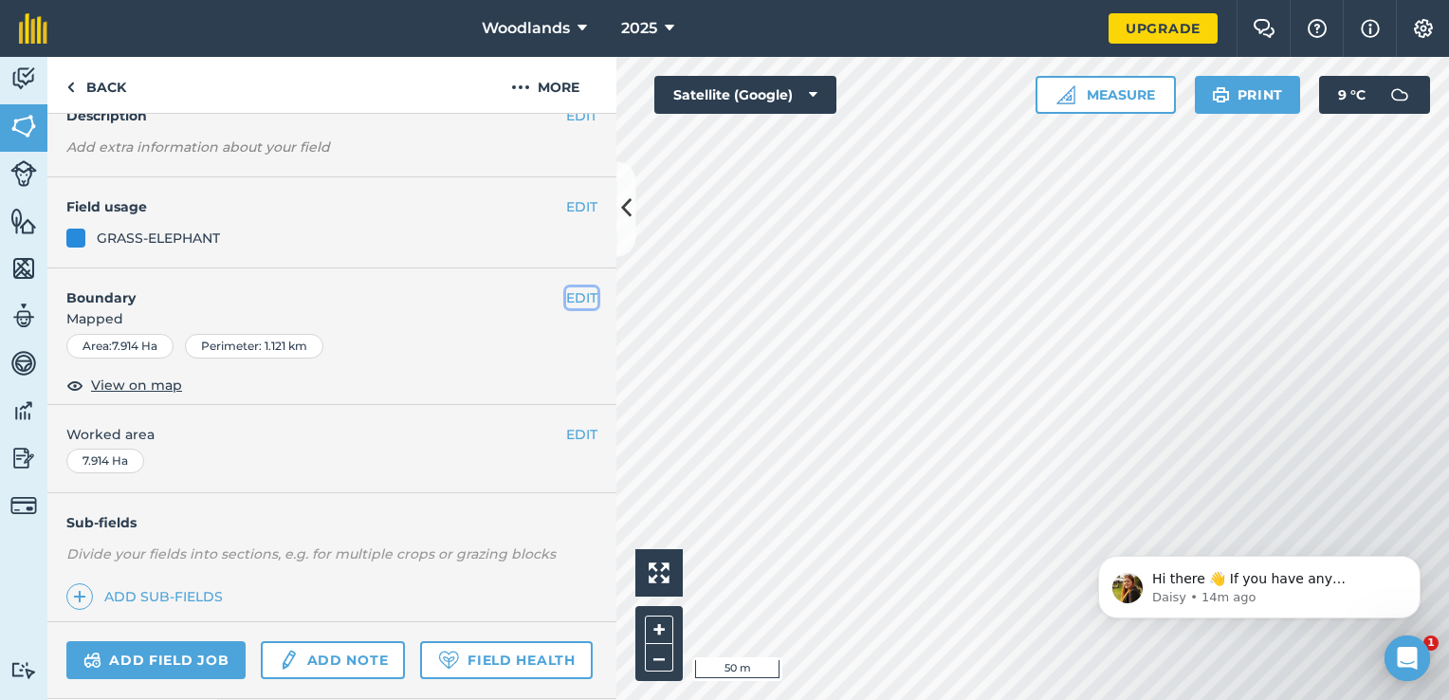
click at [577, 298] on button "EDIT" at bounding box center [581, 297] width 31 height 21
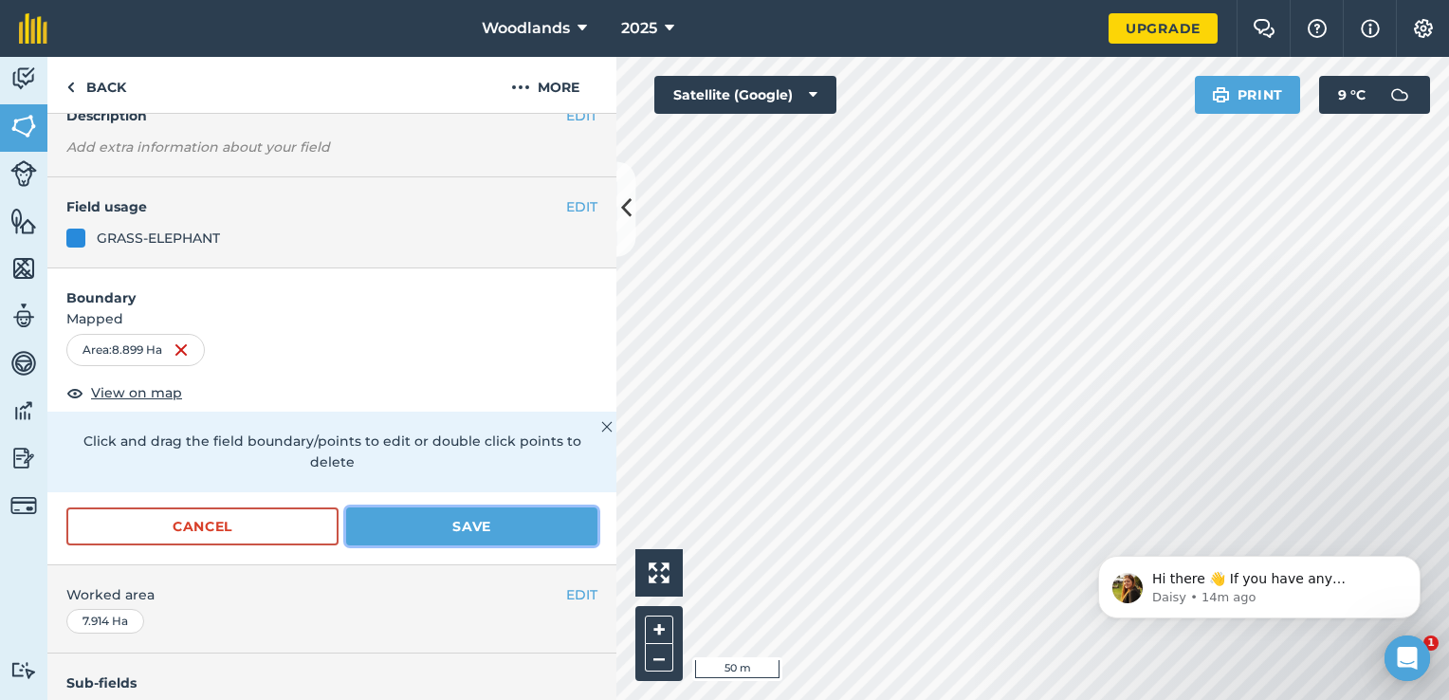
click at [435, 526] on button "Save" at bounding box center [471, 526] width 251 height 38
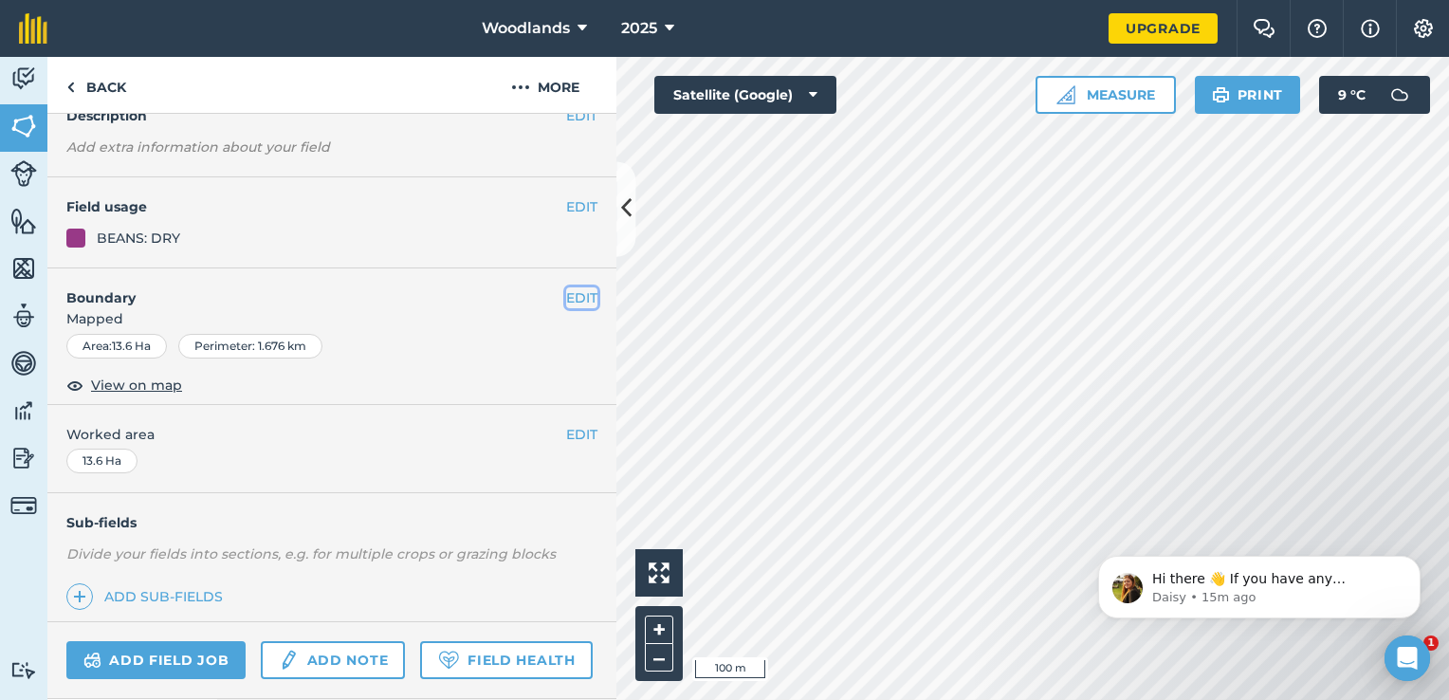
click at [577, 298] on button "EDIT" at bounding box center [581, 297] width 31 height 21
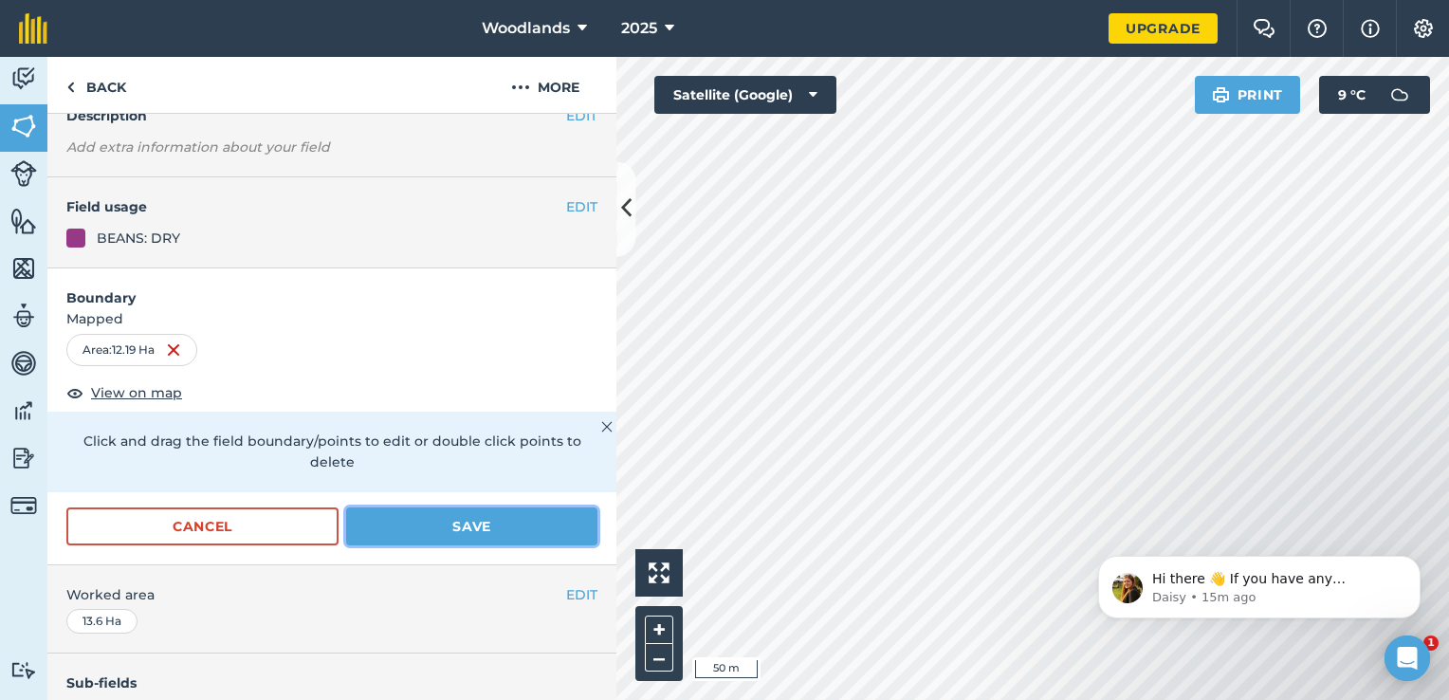
click at [431, 525] on button "Save" at bounding box center [471, 526] width 251 height 38
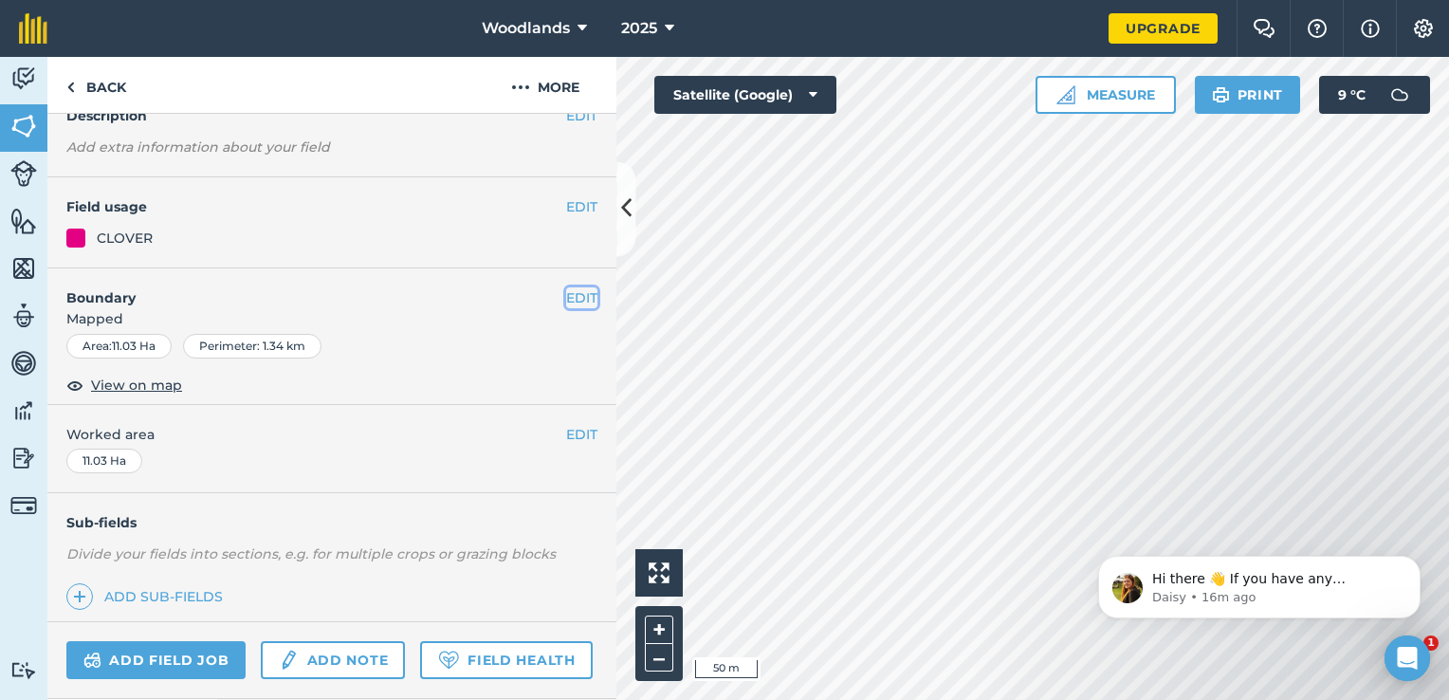
click at [577, 287] on button "EDIT" at bounding box center [581, 297] width 31 height 21
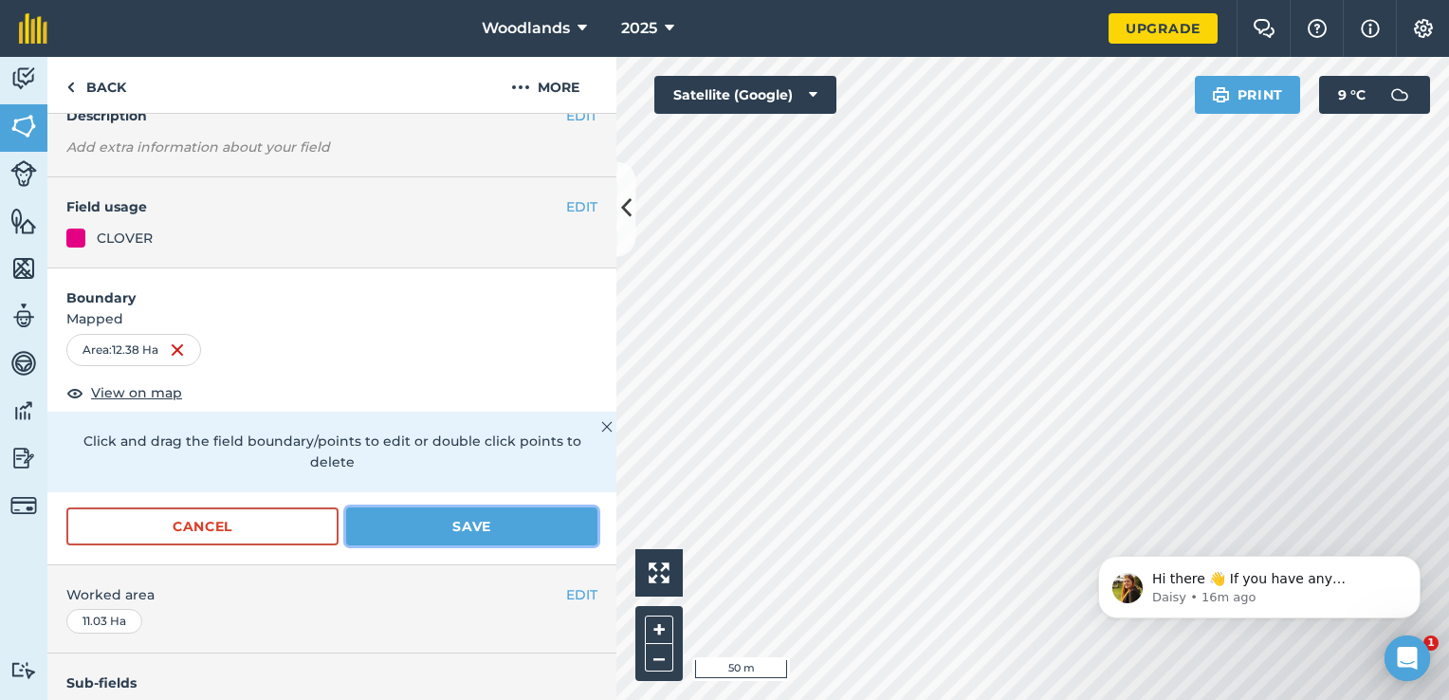
click at [541, 522] on button "Save" at bounding box center [471, 526] width 251 height 38
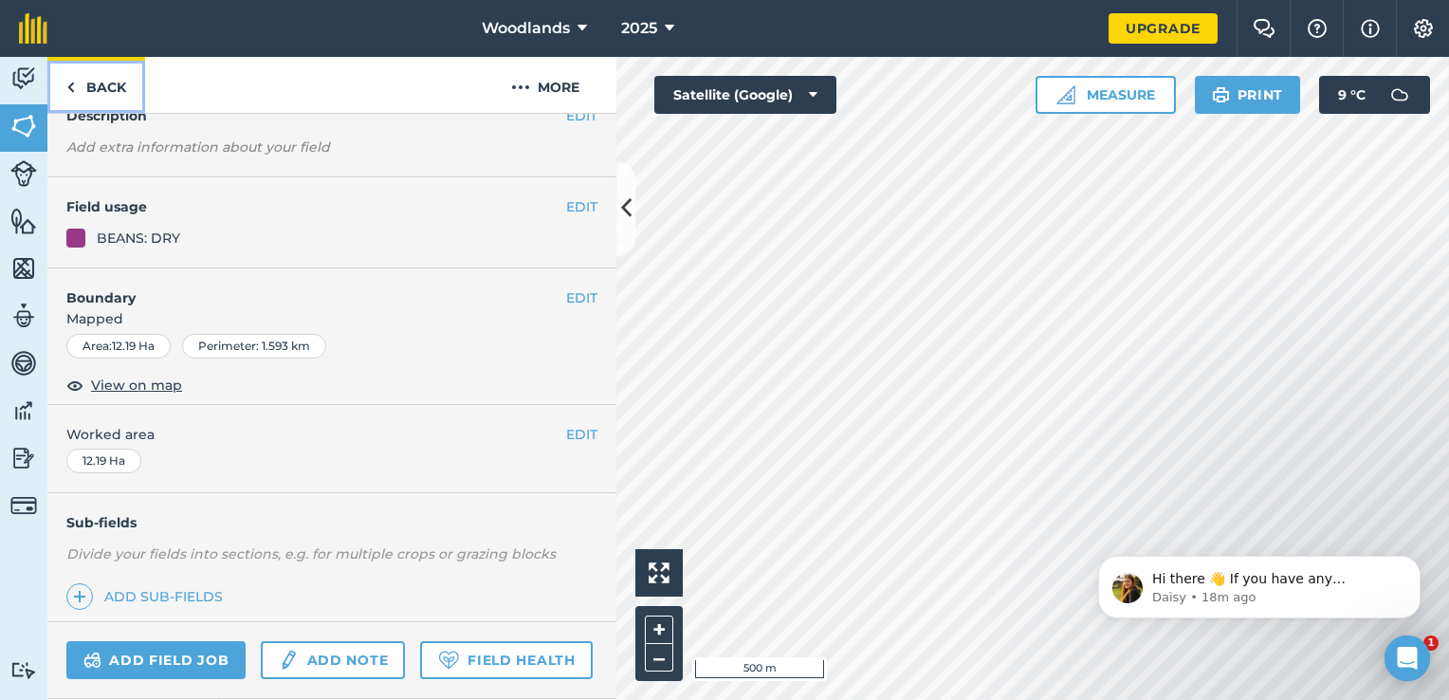
click at [89, 91] on link "Back" at bounding box center [96, 85] width 98 height 56
click at [64, 82] on link "Back" at bounding box center [96, 85] width 98 height 56
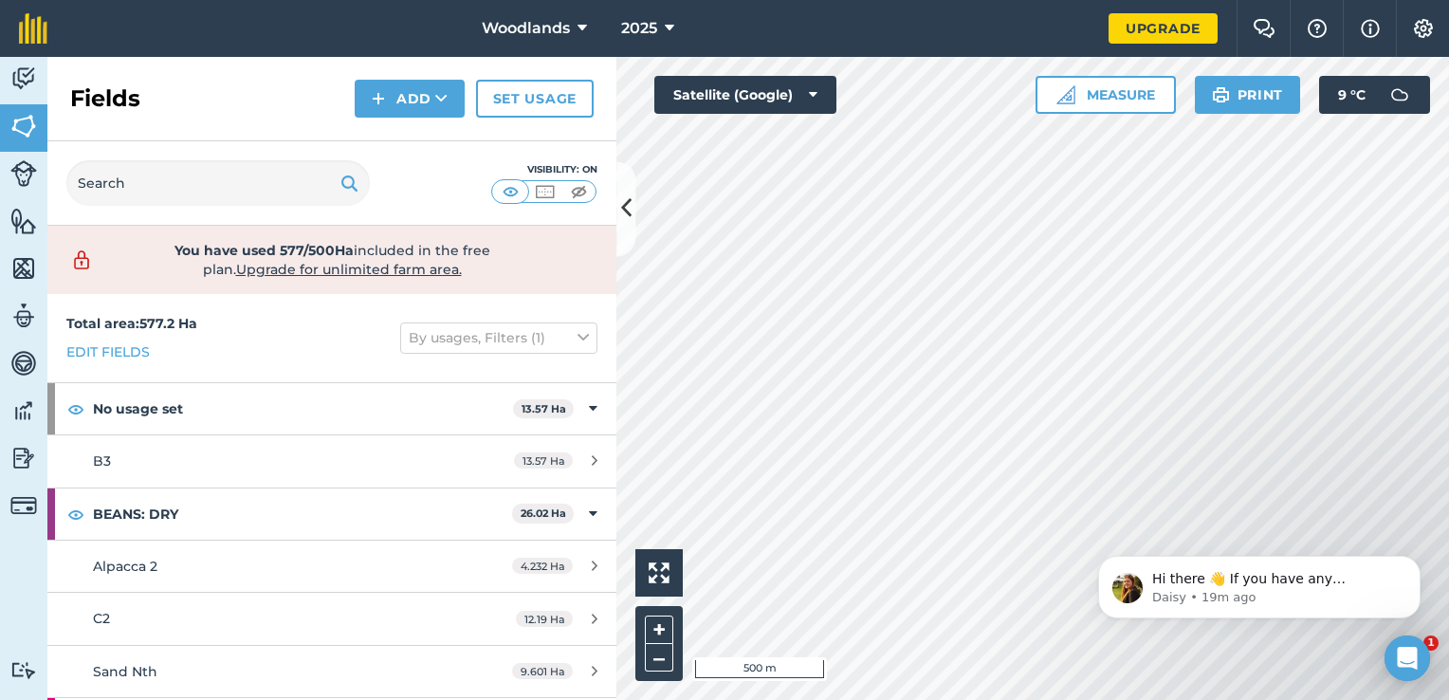
click at [64, 86] on div "Fields Add Set usage" at bounding box center [331, 99] width 569 height 84
click at [542, 191] on img at bounding box center [545, 191] width 24 height 19
click at [574, 191] on img at bounding box center [579, 191] width 24 height 19
click at [548, 192] on img at bounding box center [545, 191] width 24 height 19
click at [508, 192] on img at bounding box center [511, 191] width 24 height 19
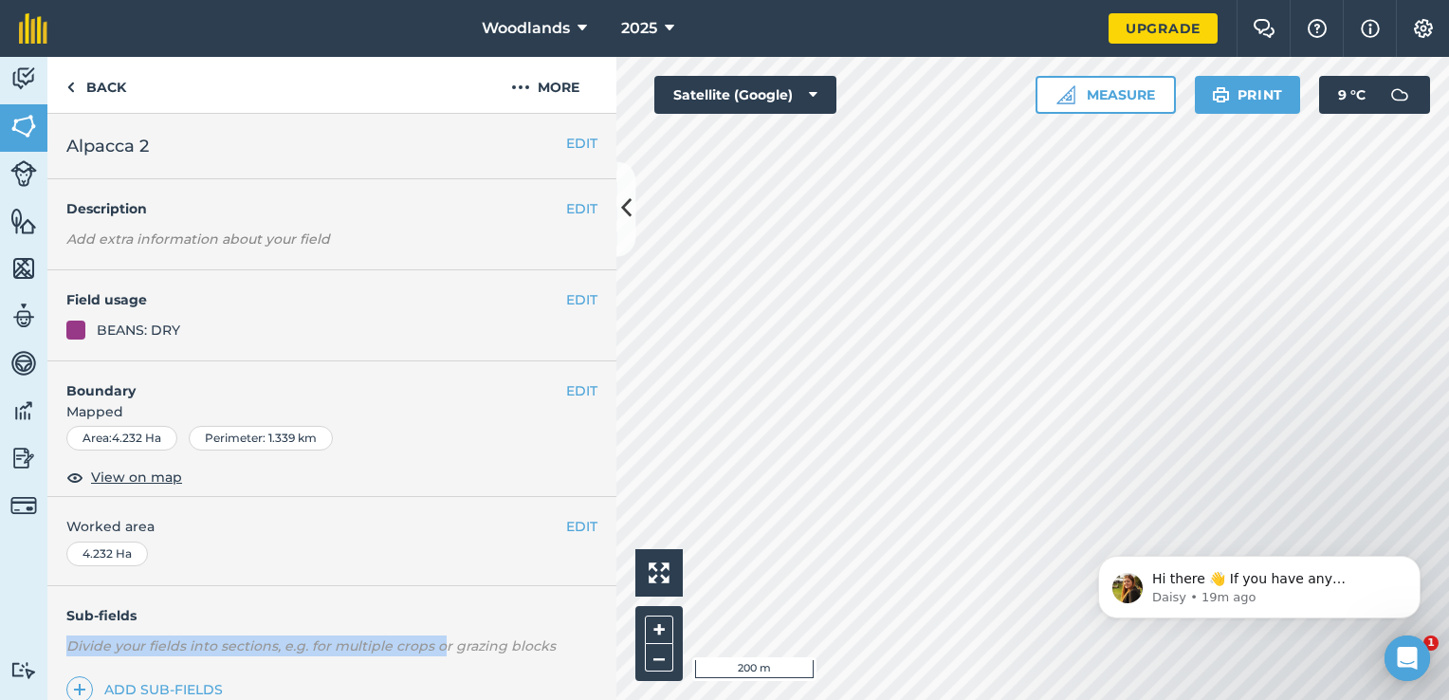
drag, startPoint x: 440, startPoint y: 615, endPoint x: 435, endPoint y: 624, distance: 9.8
click at [435, 624] on div "Sub-fields Divide your fields into sections, e.g. for multiple crops or grazing…" at bounding box center [331, 650] width 569 height 129
click at [527, 82] on img at bounding box center [520, 87] width 19 height 23
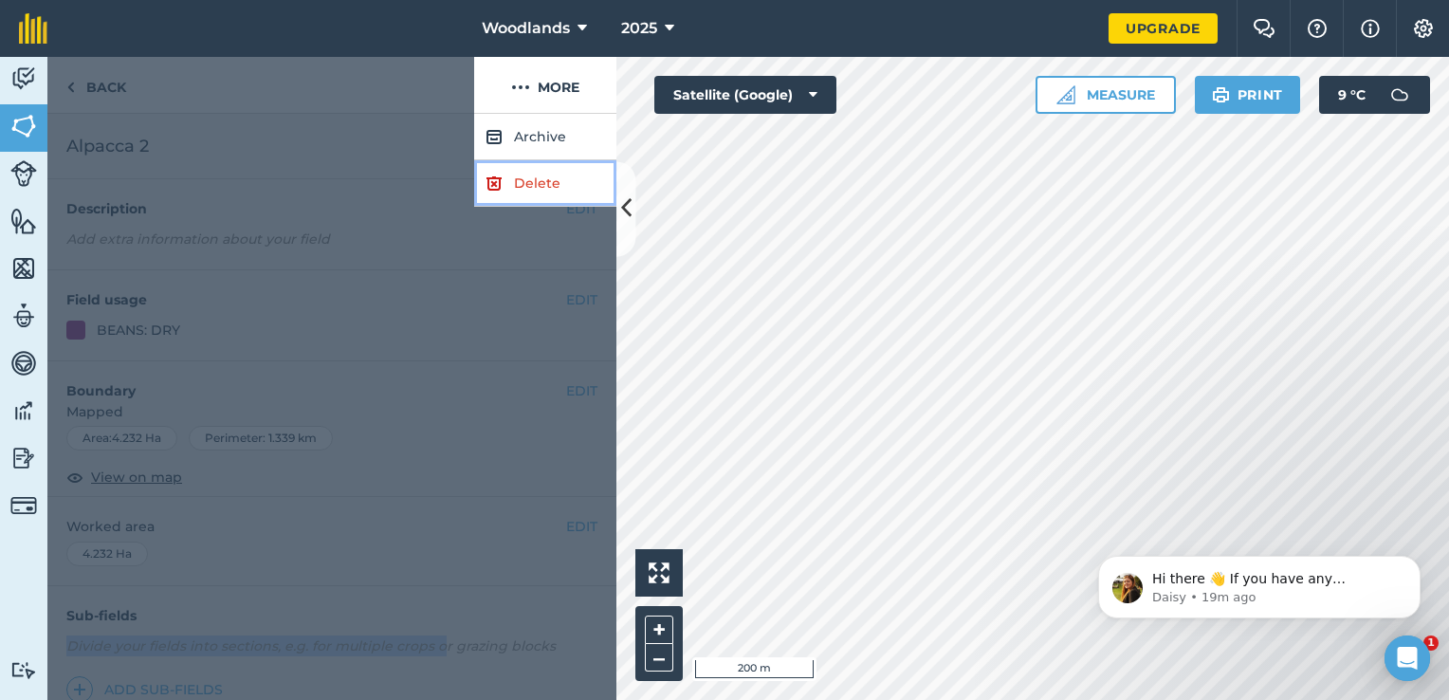
click at [529, 180] on link "Delete" at bounding box center [545, 183] width 142 height 46
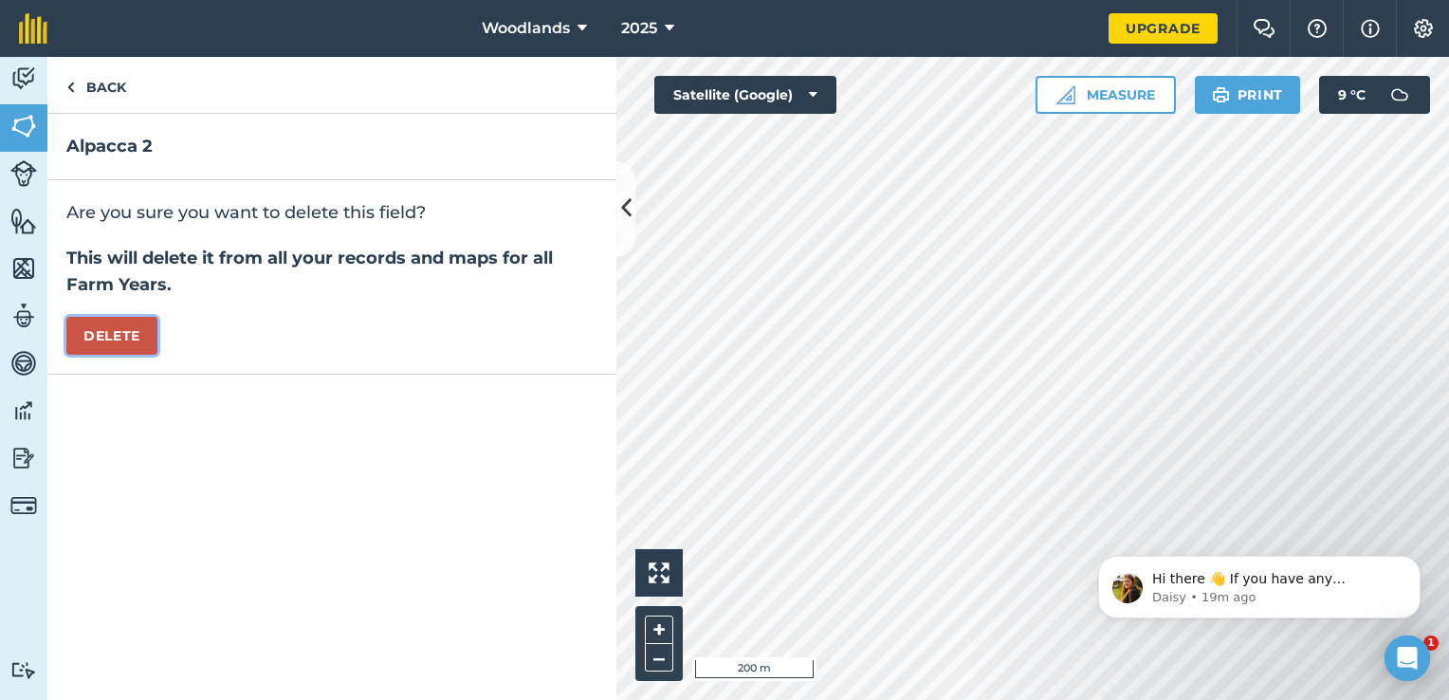
click at [116, 337] on button "Delete" at bounding box center [111, 336] width 91 height 38
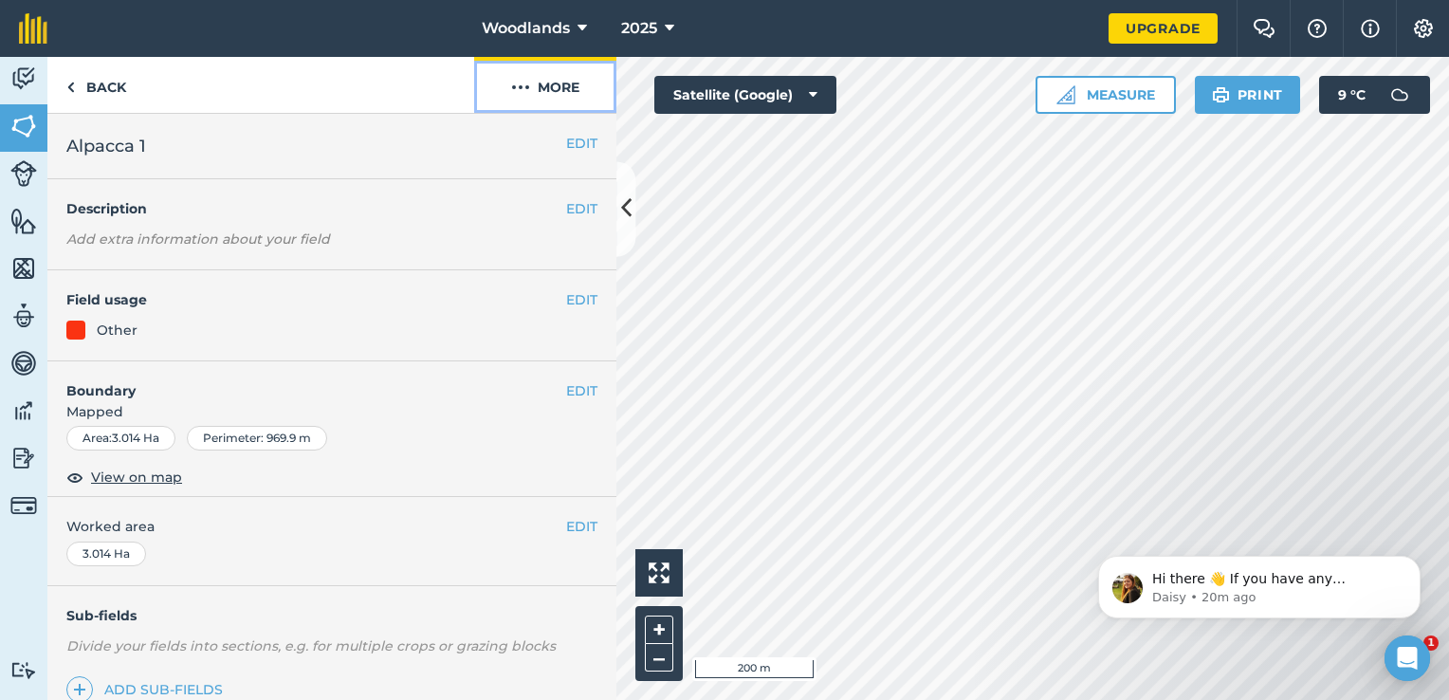
click at [512, 85] on img at bounding box center [520, 87] width 19 height 23
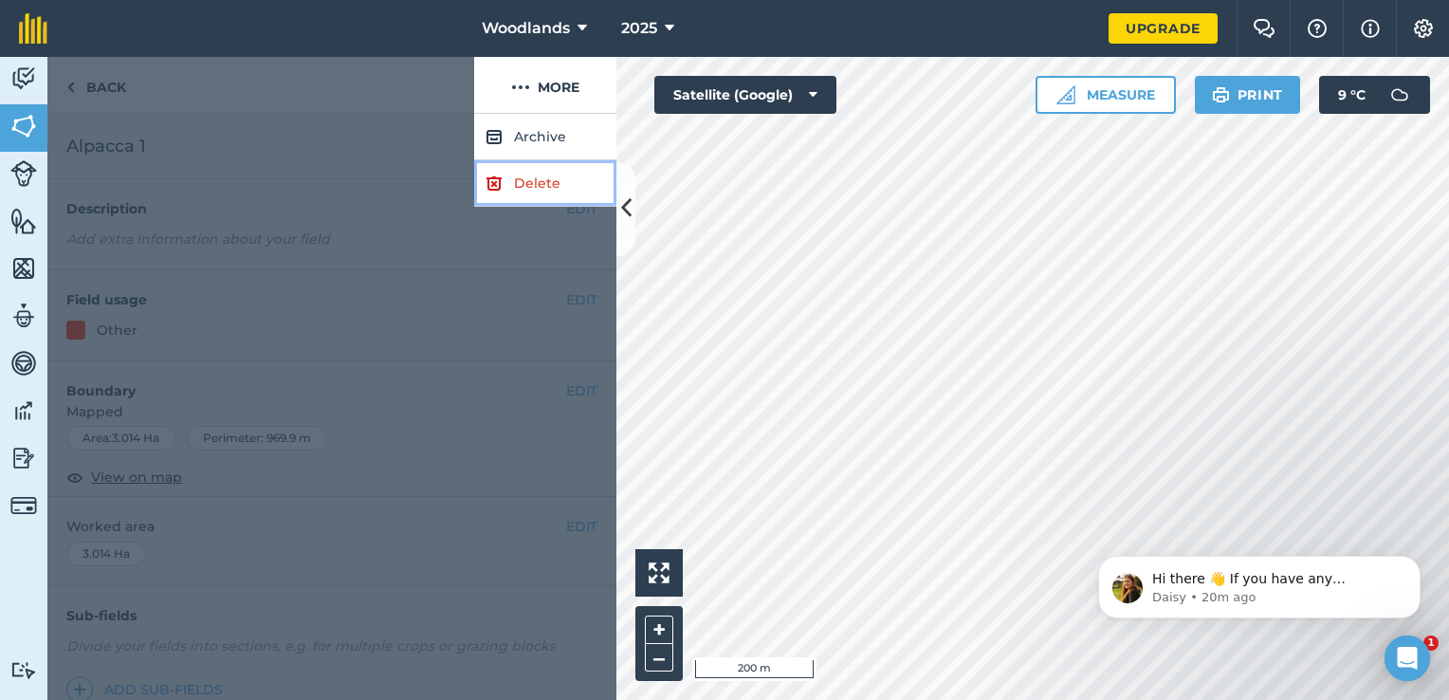
click at [505, 184] on link "Delete" at bounding box center [545, 183] width 142 height 46
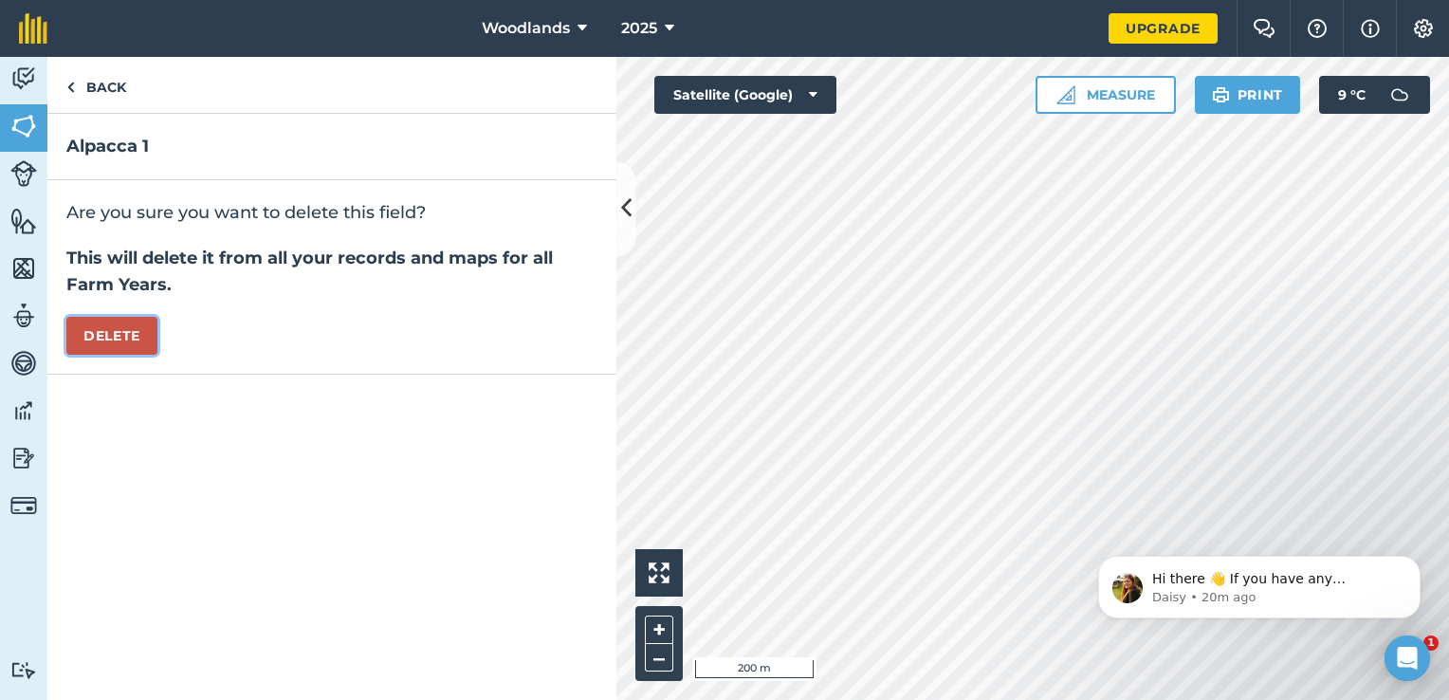
click at [125, 339] on button "Delete" at bounding box center [111, 336] width 91 height 38
